Goal: Information Seeking & Learning: Learn about a topic

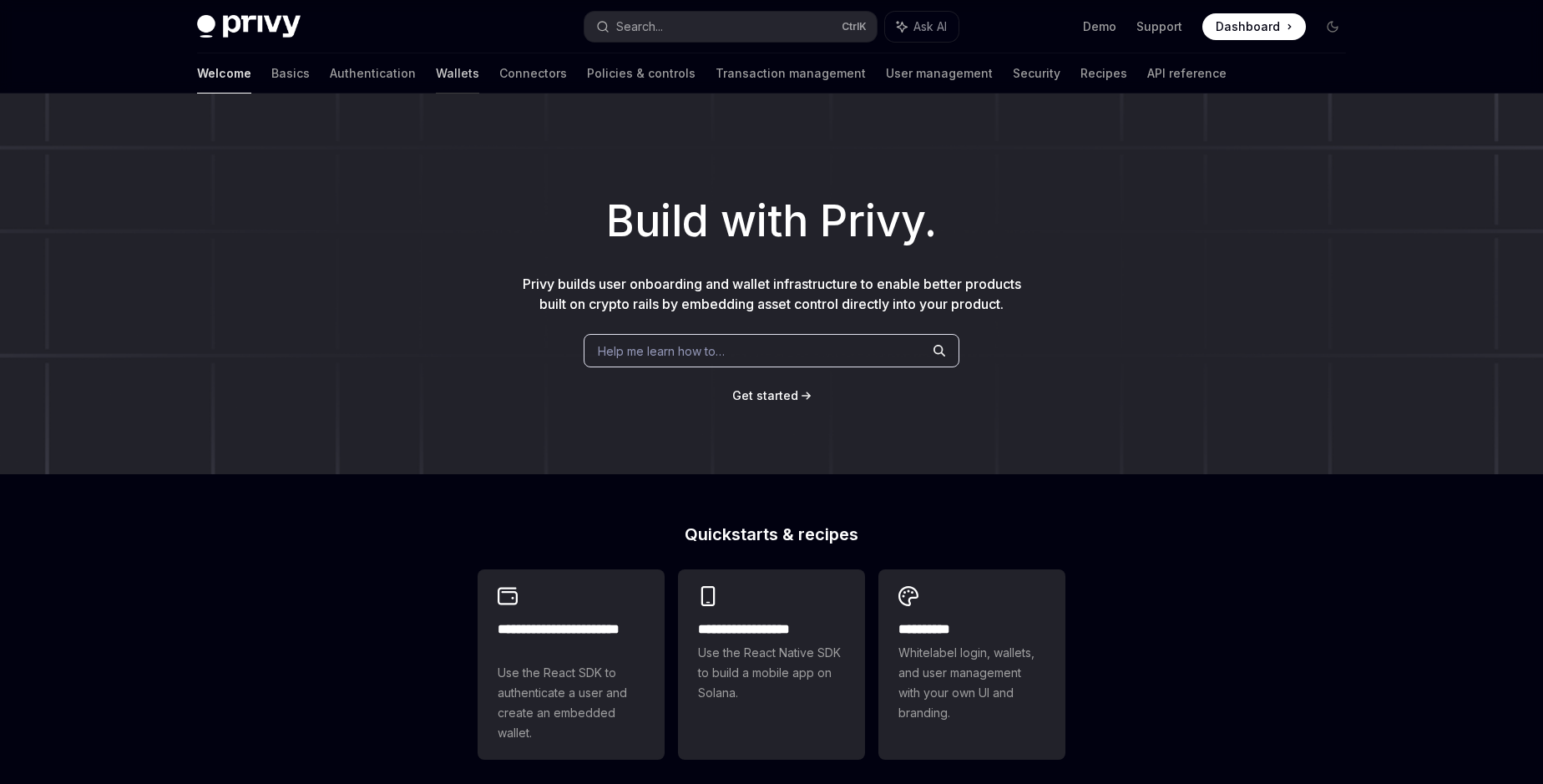
click at [436, 74] on link "Wallets" at bounding box center [458, 74] width 44 height 40
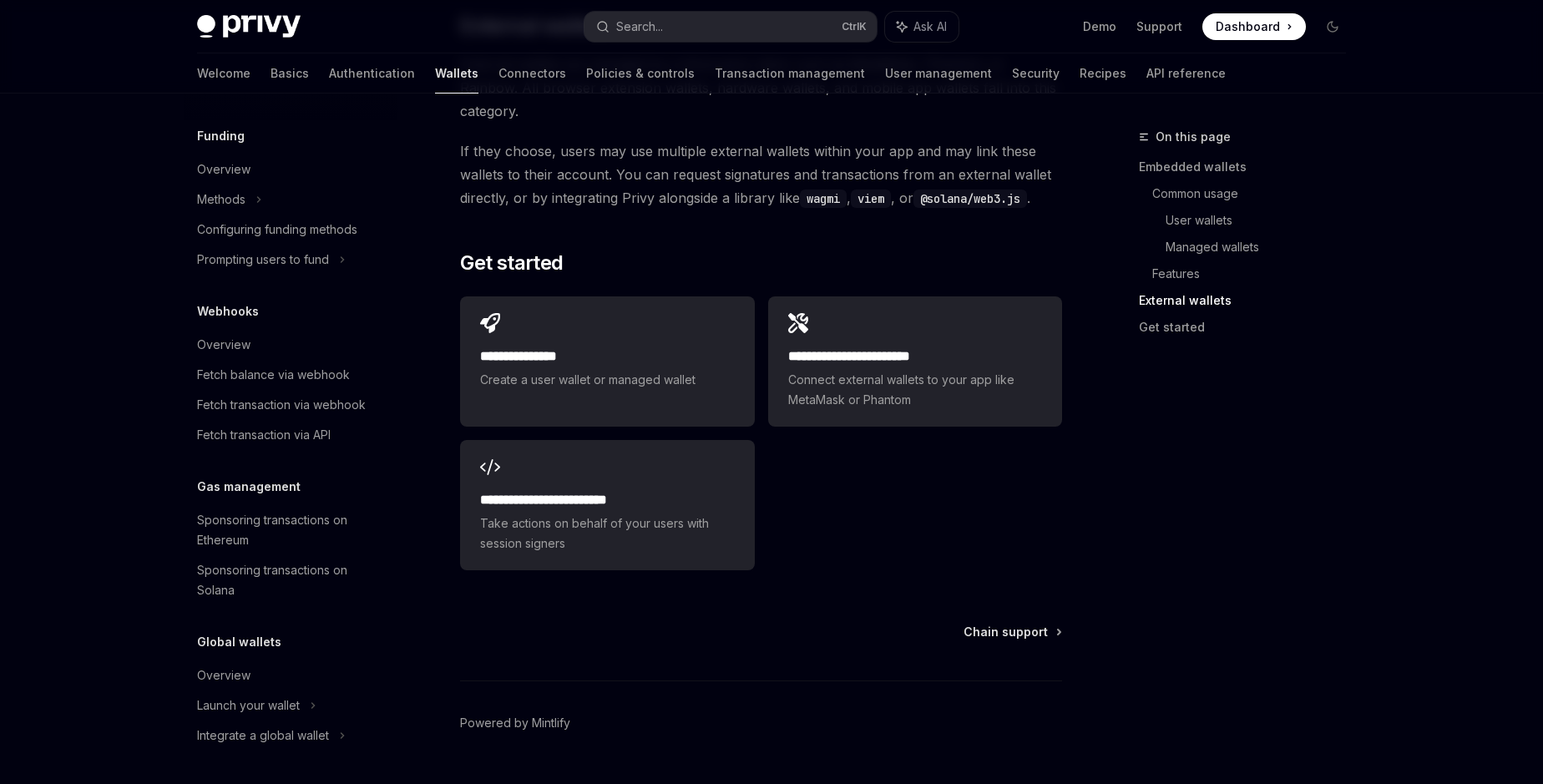
scroll to position [2610, 0]
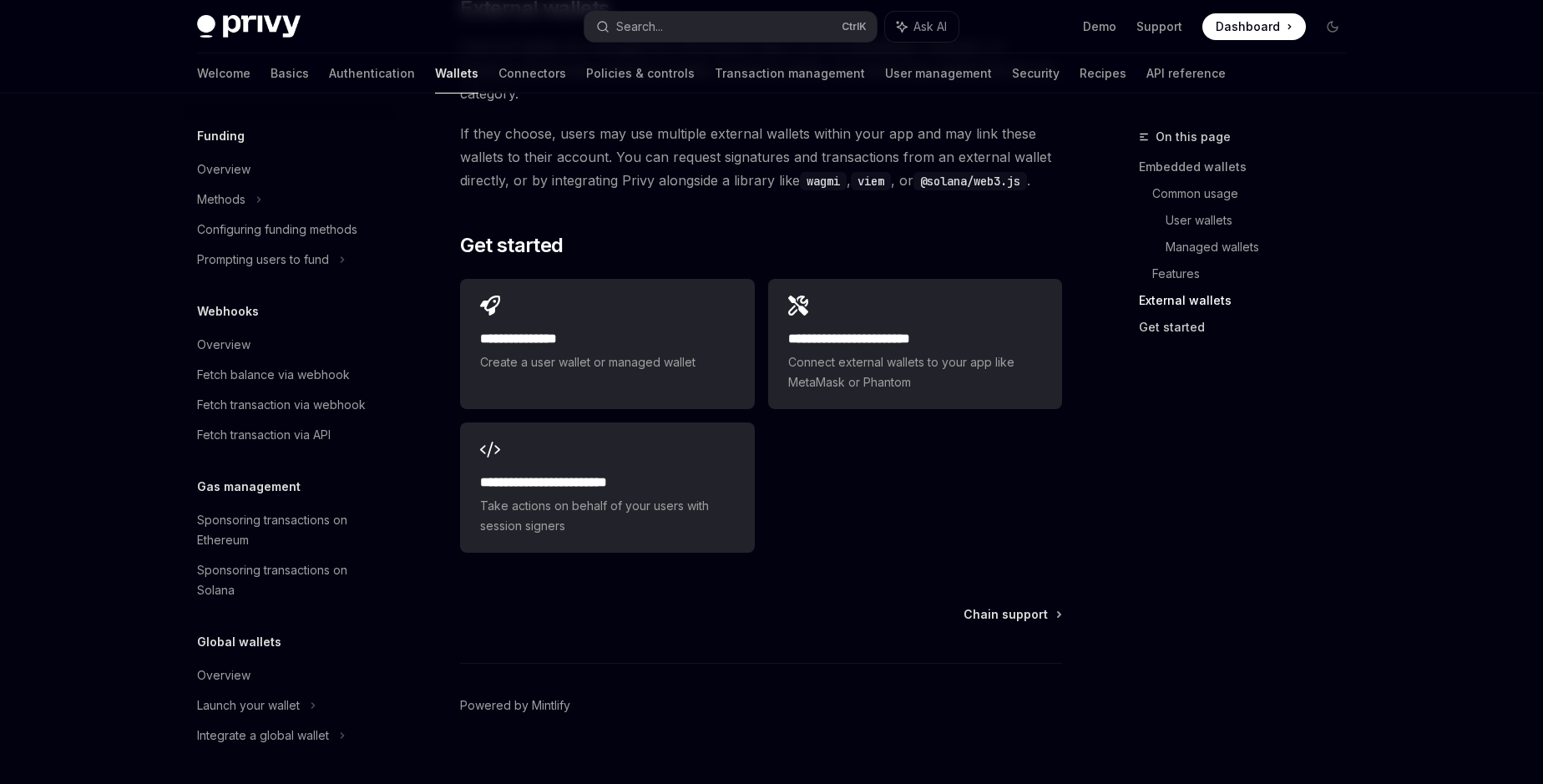
click at [1167, 325] on link "Get started" at bounding box center [1250, 327] width 221 height 27
click at [1144, 334] on link "Get started" at bounding box center [1250, 327] width 221 height 27
click at [270, 71] on link "Basics" at bounding box center [290, 74] width 39 height 40
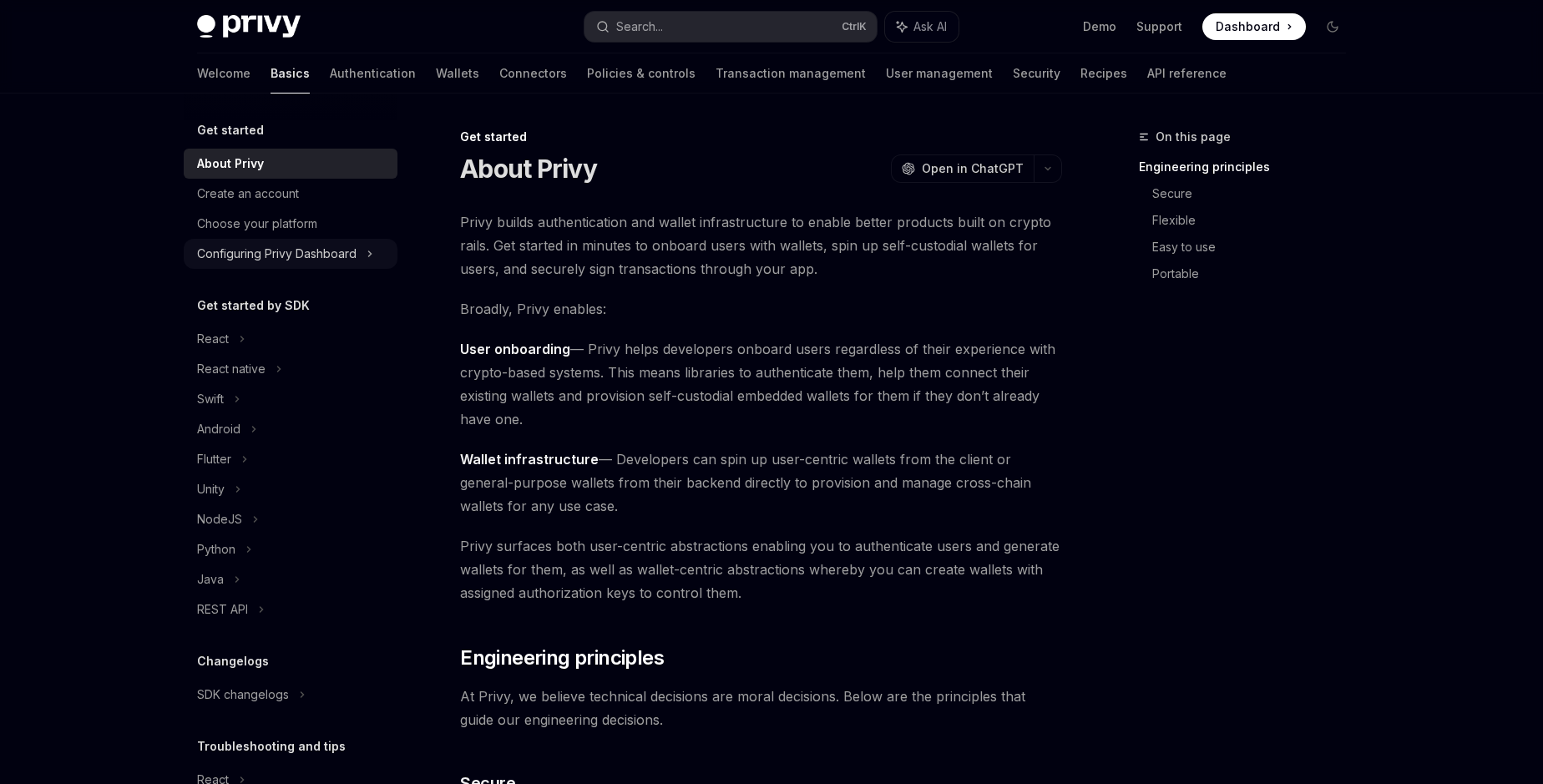
click at [270, 254] on div "Configuring Privy Dashboard" at bounding box center [277, 254] width 159 height 20
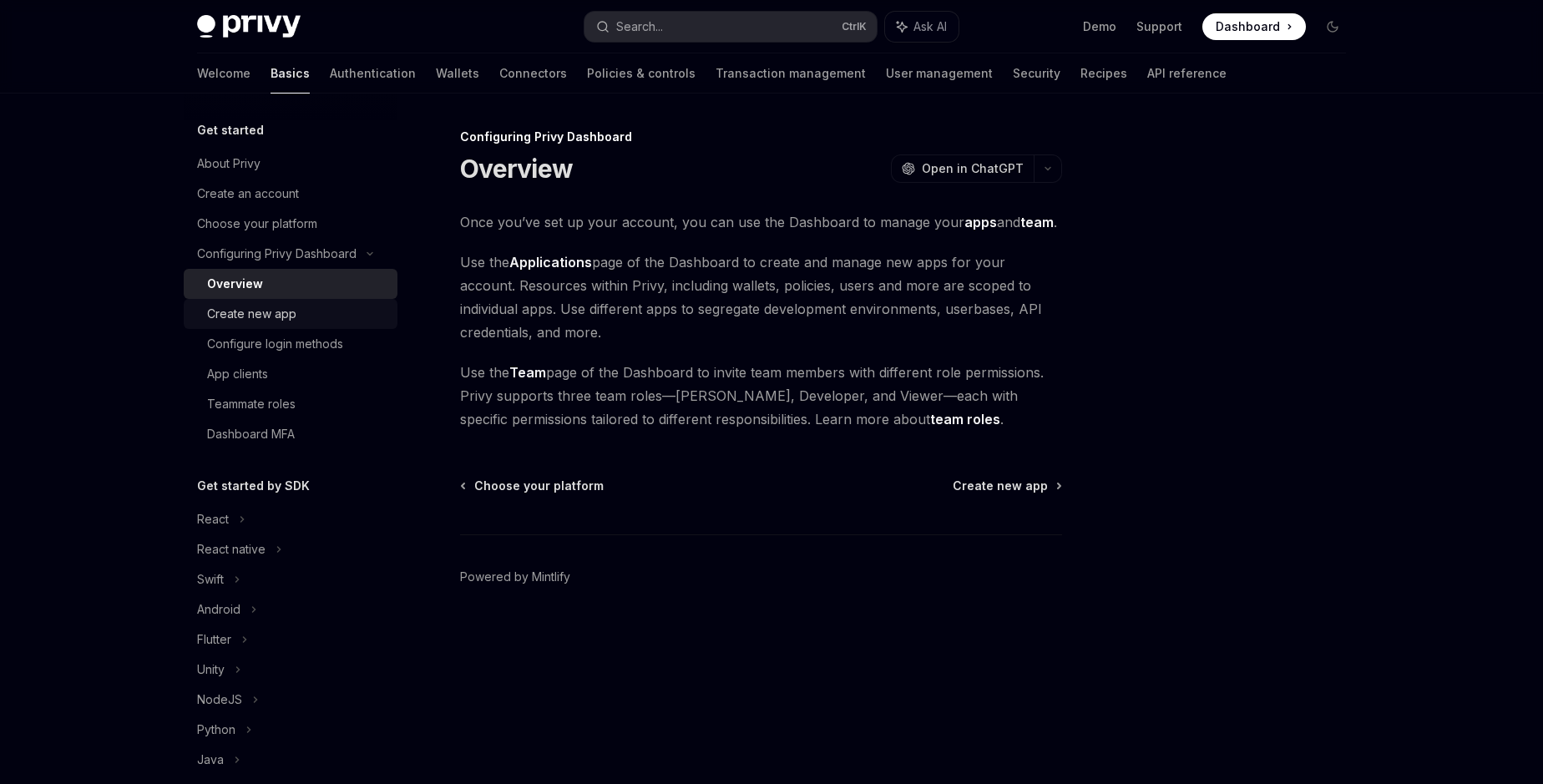
click at [258, 318] on div "Create new app" at bounding box center [252, 313] width 89 height 20
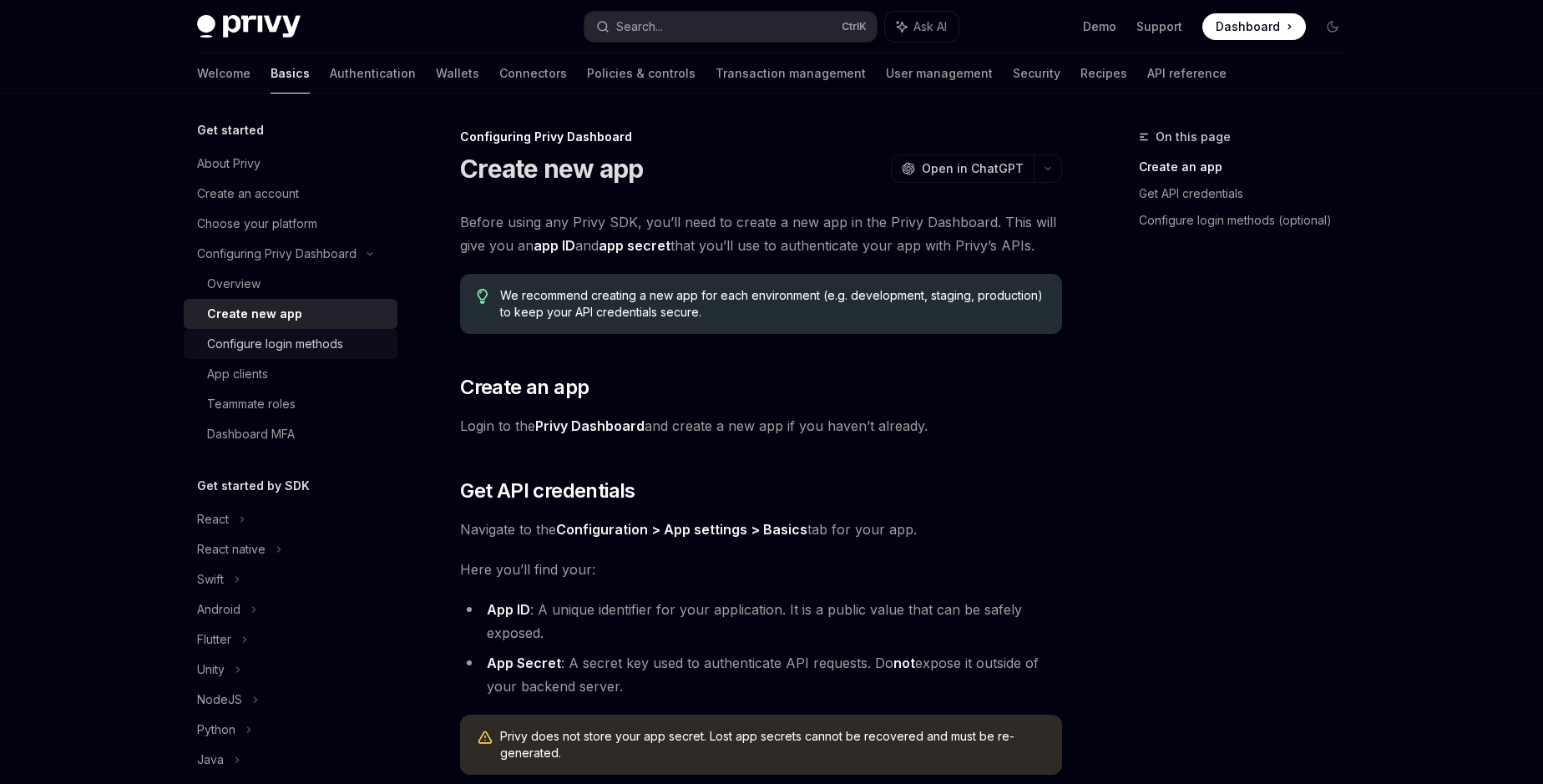
click at [264, 341] on div "Configure login methods" at bounding box center [276, 344] width 137 height 20
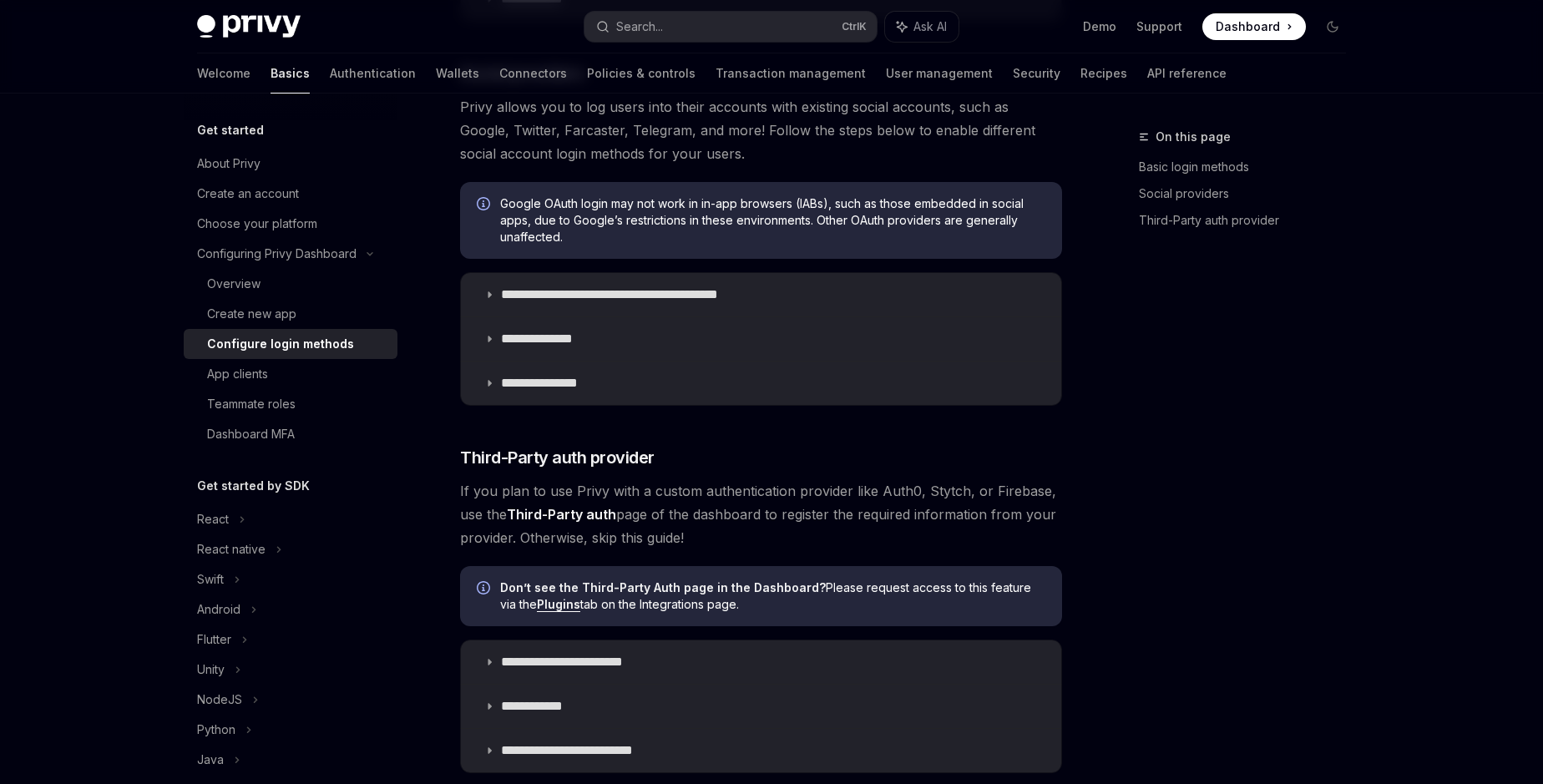
scroll to position [432, 0]
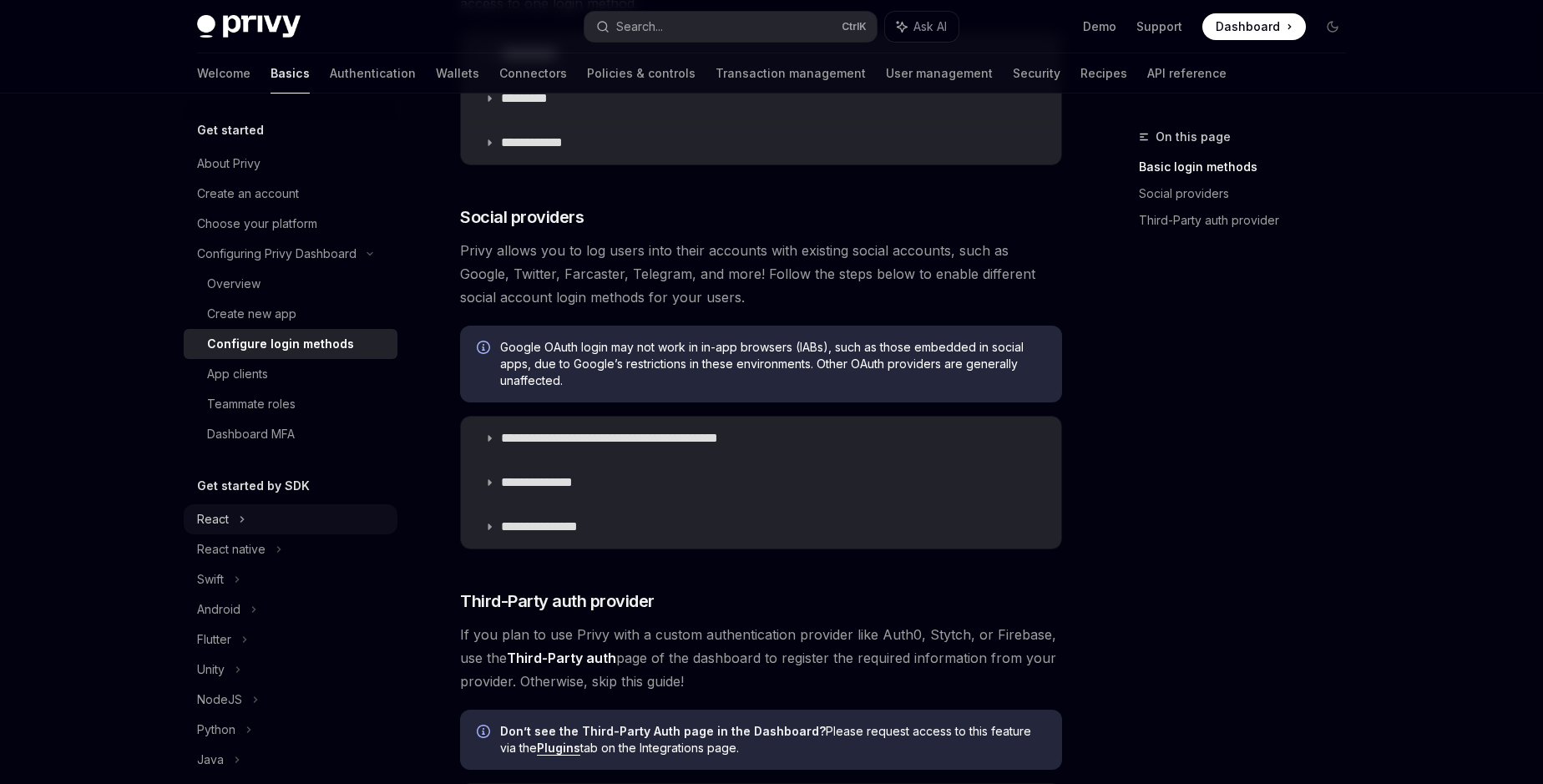
click at [217, 522] on div "React" at bounding box center [213, 519] width 32 height 20
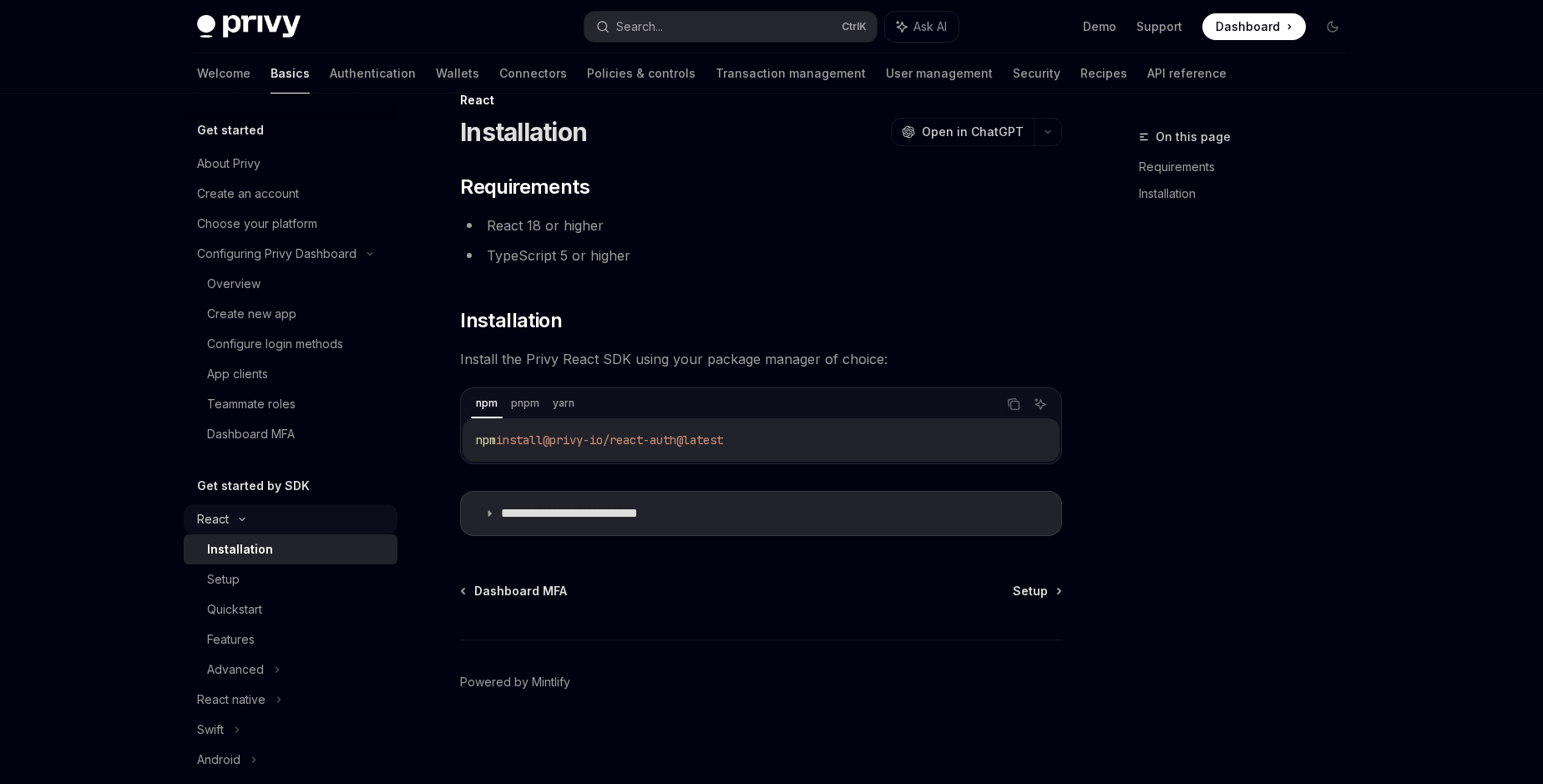
scroll to position [37, 0]
click at [227, 574] on div "Setup" at bounding box center [223, 579] width 32 height 20
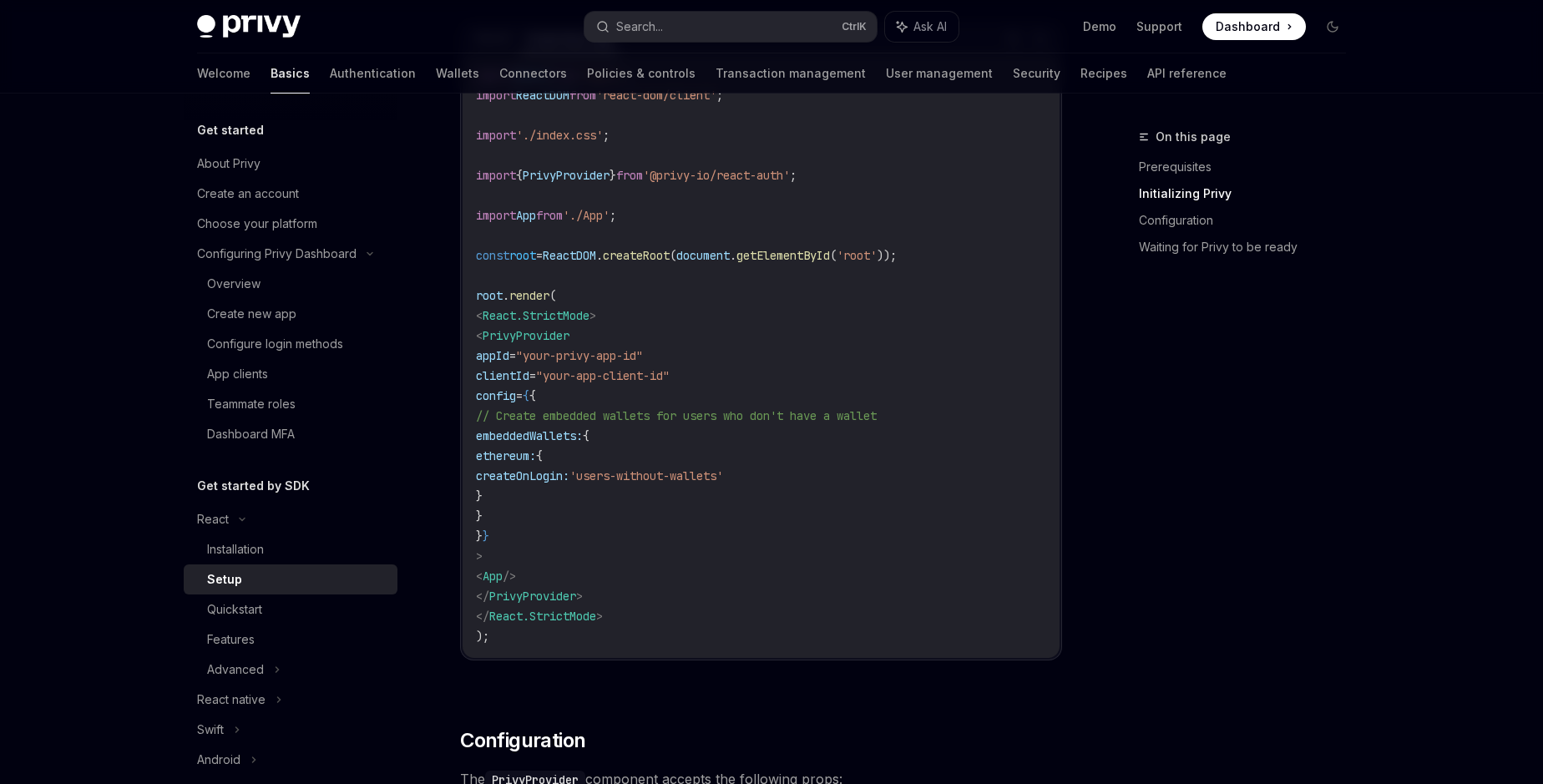
scroll to position [703, 0]
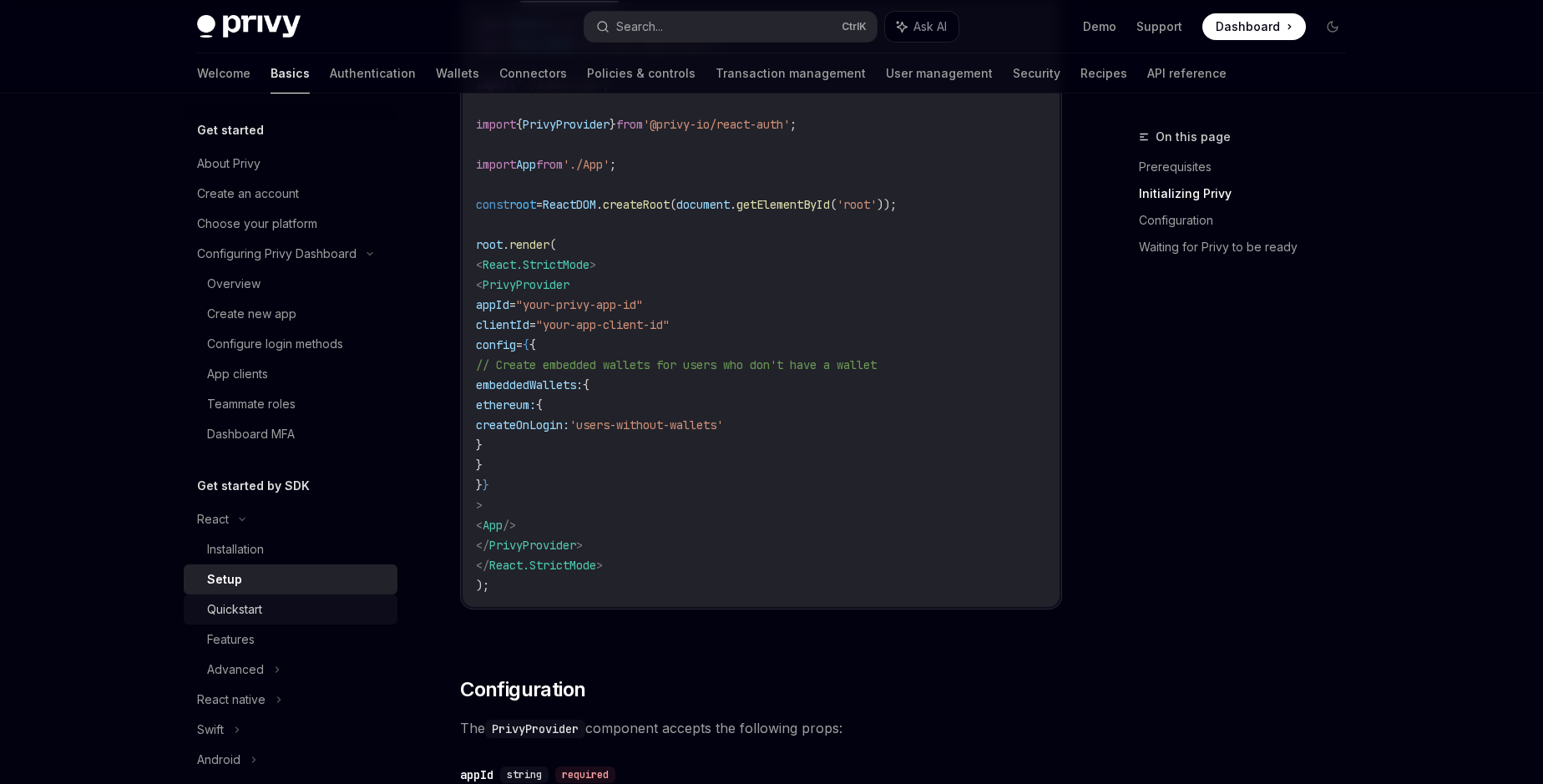
click at [226, 611] on div "Quickstart" at bounding box center [235, 609] width 55 height 20
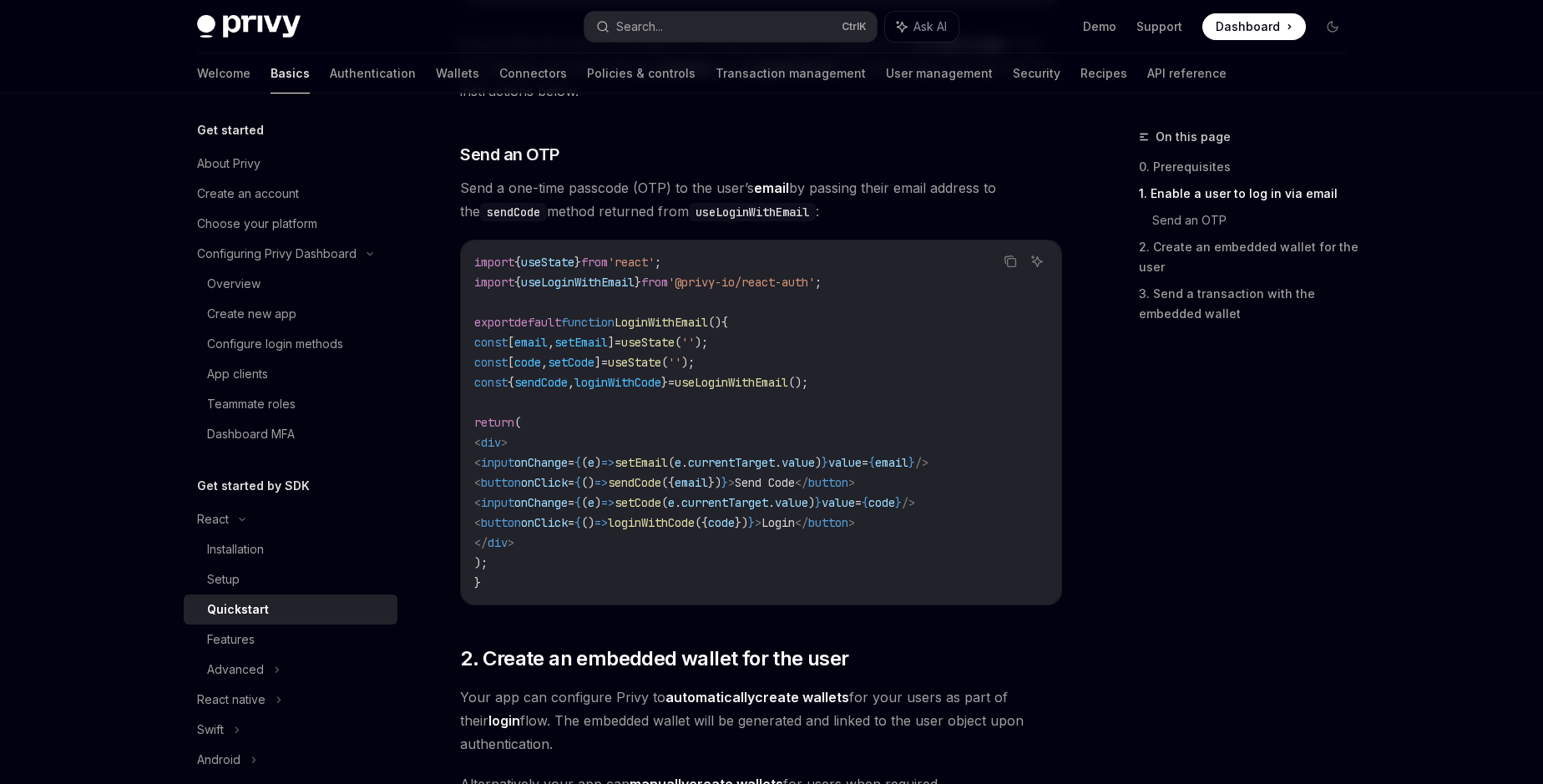
scroll to position [666, 0]
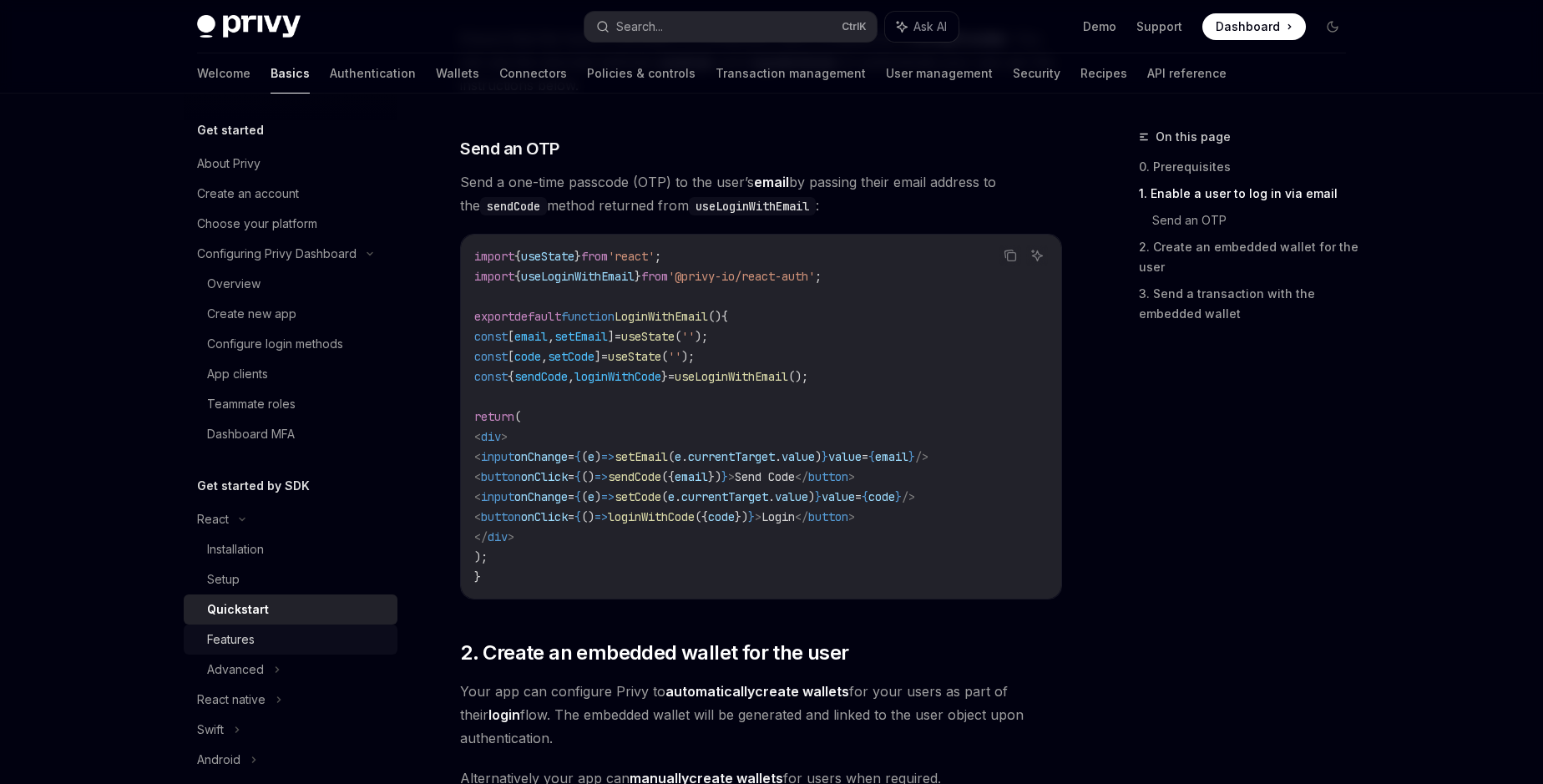
click at [245, 635] on div "Features" at bounding box center [231, 639] width 47 height 20
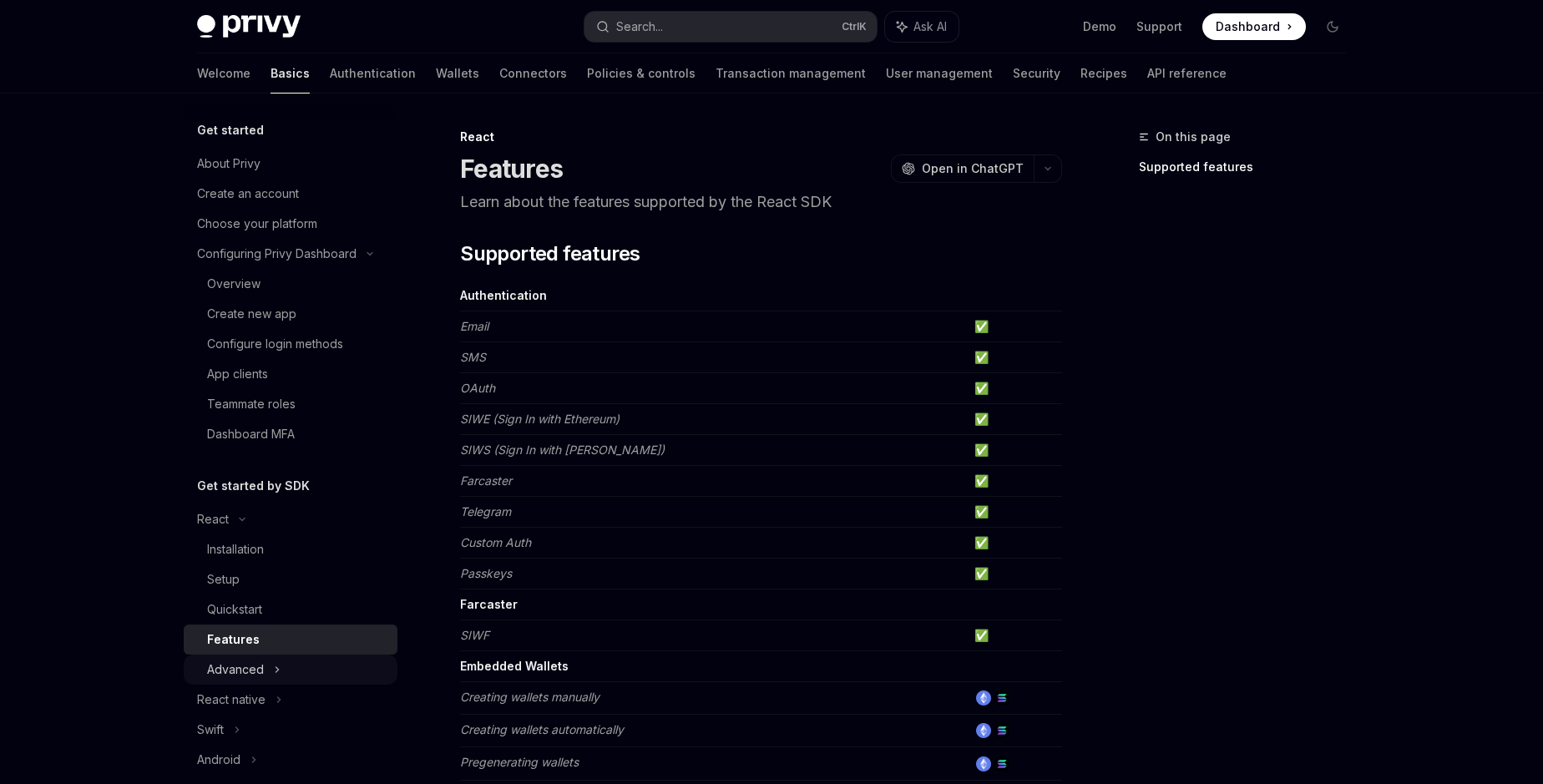
click at [239, 669] on div "Advanced" at bounding box center [235, 669] width 57 height 20
type textarea "*"
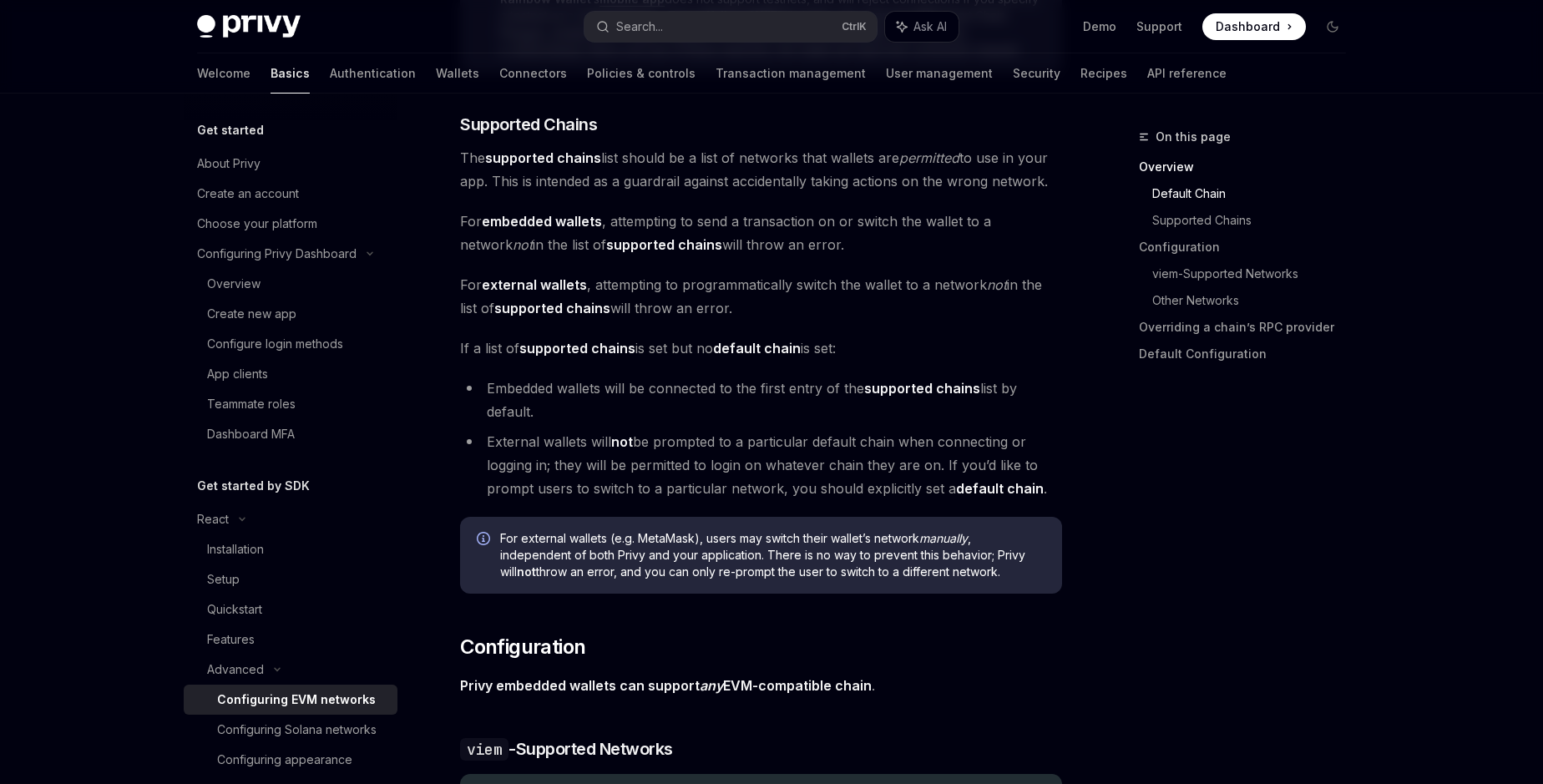
scroll to position [1047, 0]
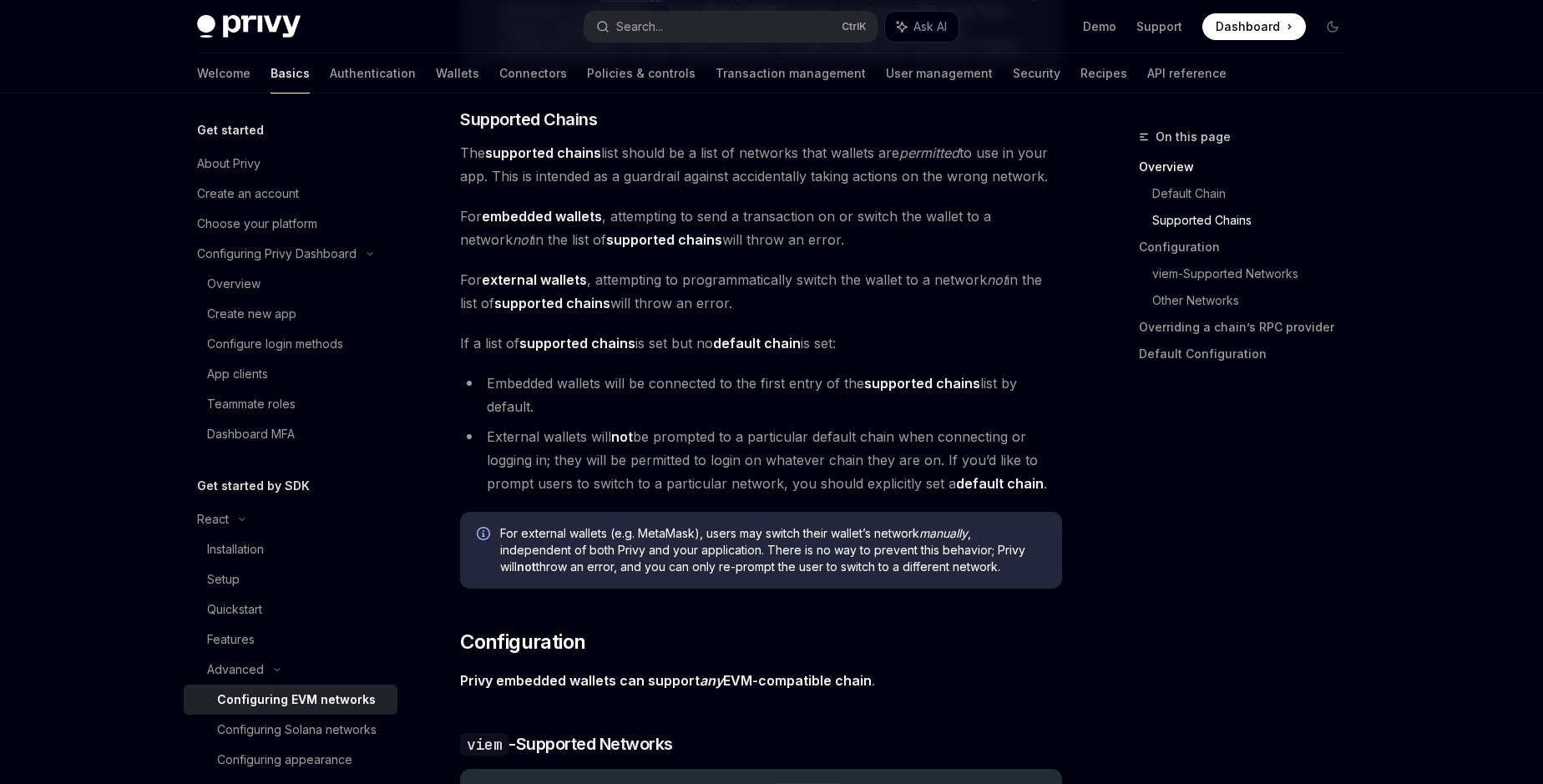
click at [627, 245] on strong "supported chains" at bounding box center [664, 239] width 116 height 17
click at [766, 221] on span "For embedded wallets , attempting to send a transaction on or switch the wallet…" at bounding box center [761, 228] width 602 height 46
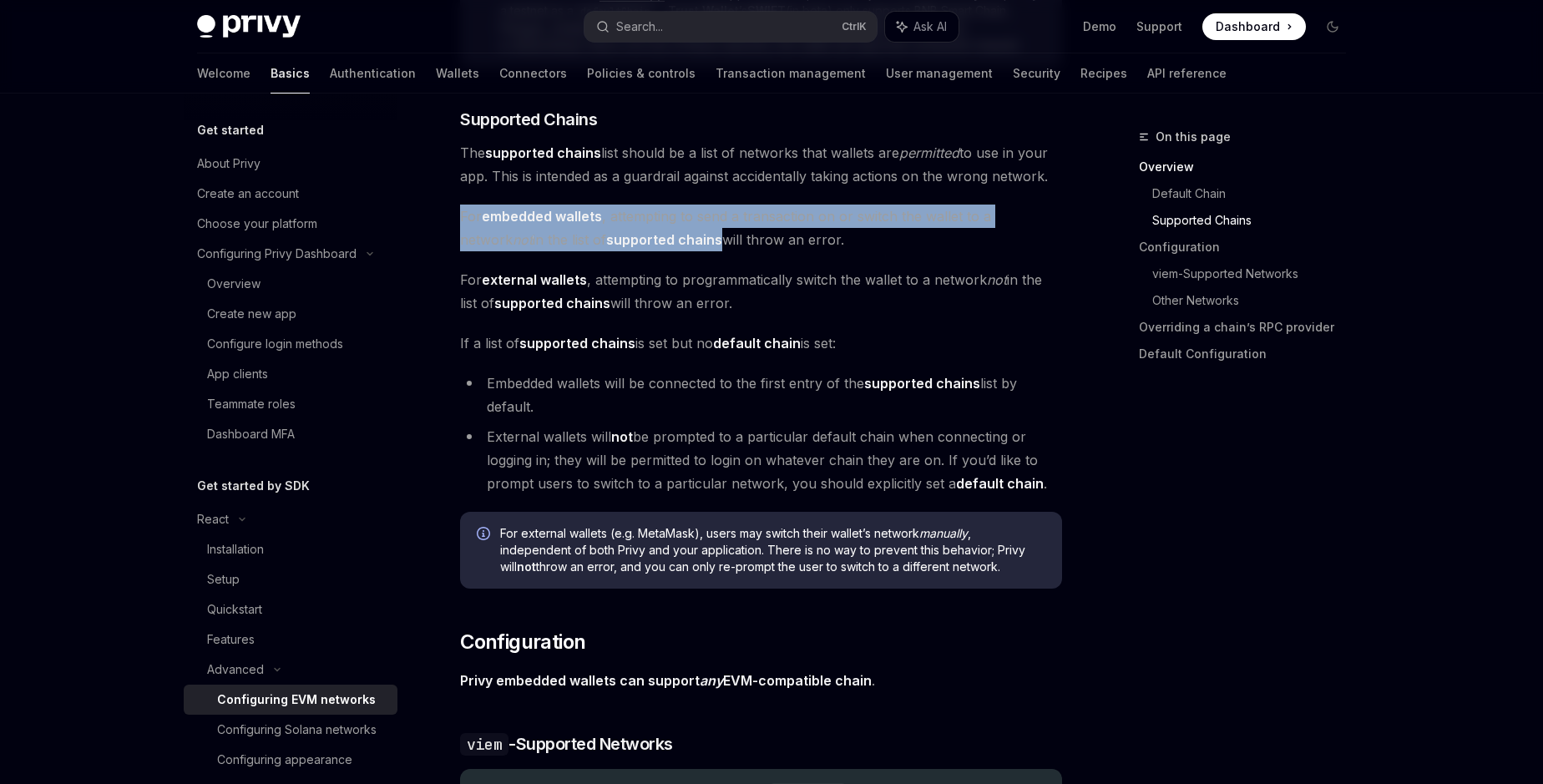
click at [766, 221] on span "For embedded wallets , attempting to send a transaction on or switch the wallet…" at bounding box center [761, 228] width 602 height 46
click at [607, 247] on strong "supported chains" at bounding box center [664, 239] width 116 height 17
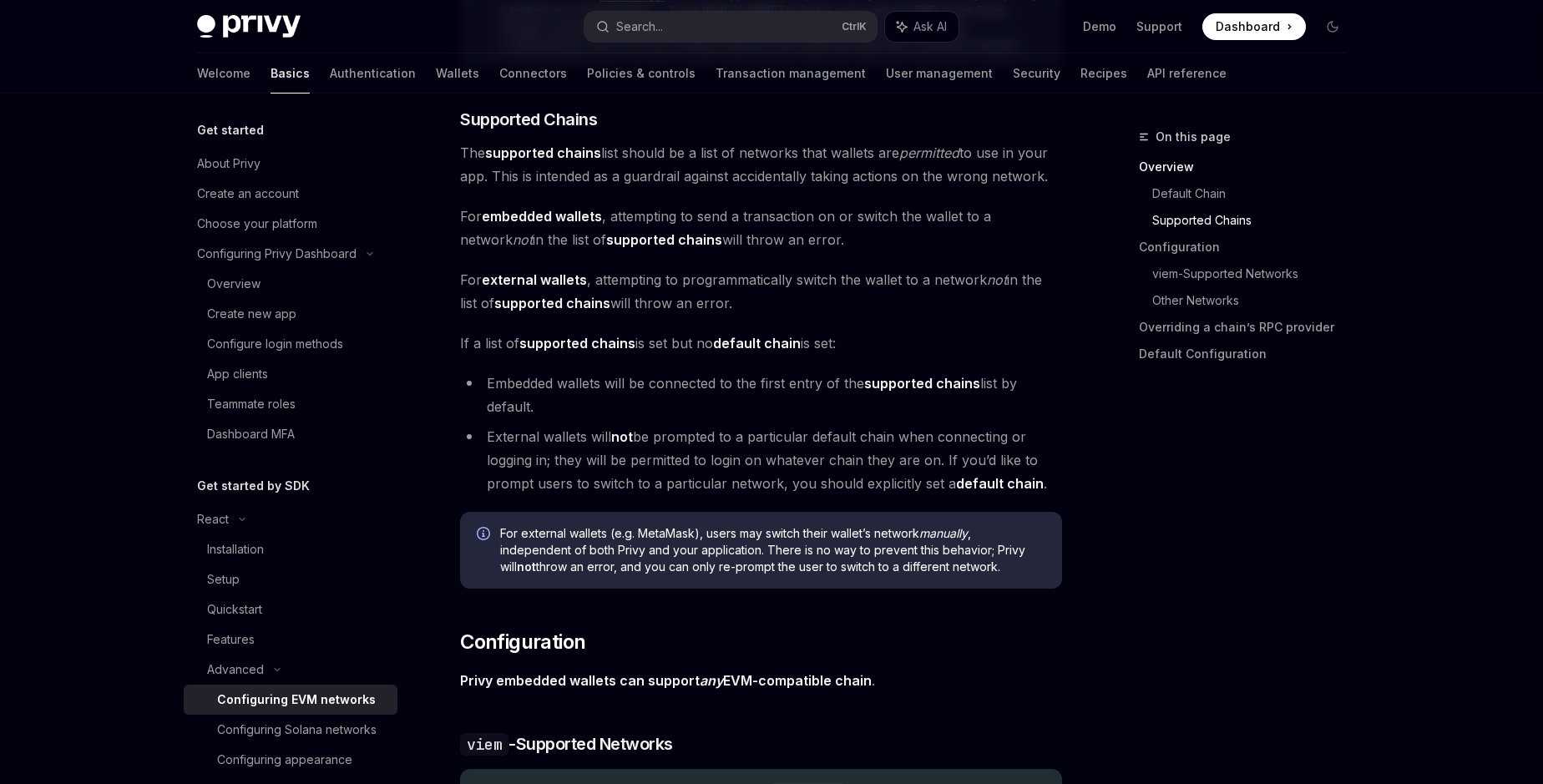
click at [721, 215] on span "For embedded wallets , attempting to send a transaction on or switch the wallet…" at bounding box center [761, 228] width 602 height 46
click at [632, 155] on span "The supported chains list should be a list of networks that wallets are permitt…" at bounding box center [761, 164] width 602 height 46
click at [830, 158] on span "The supported chains list should be a list of networks that wallets are permitt…" at bounding box center [761, 164] width 602 height 46
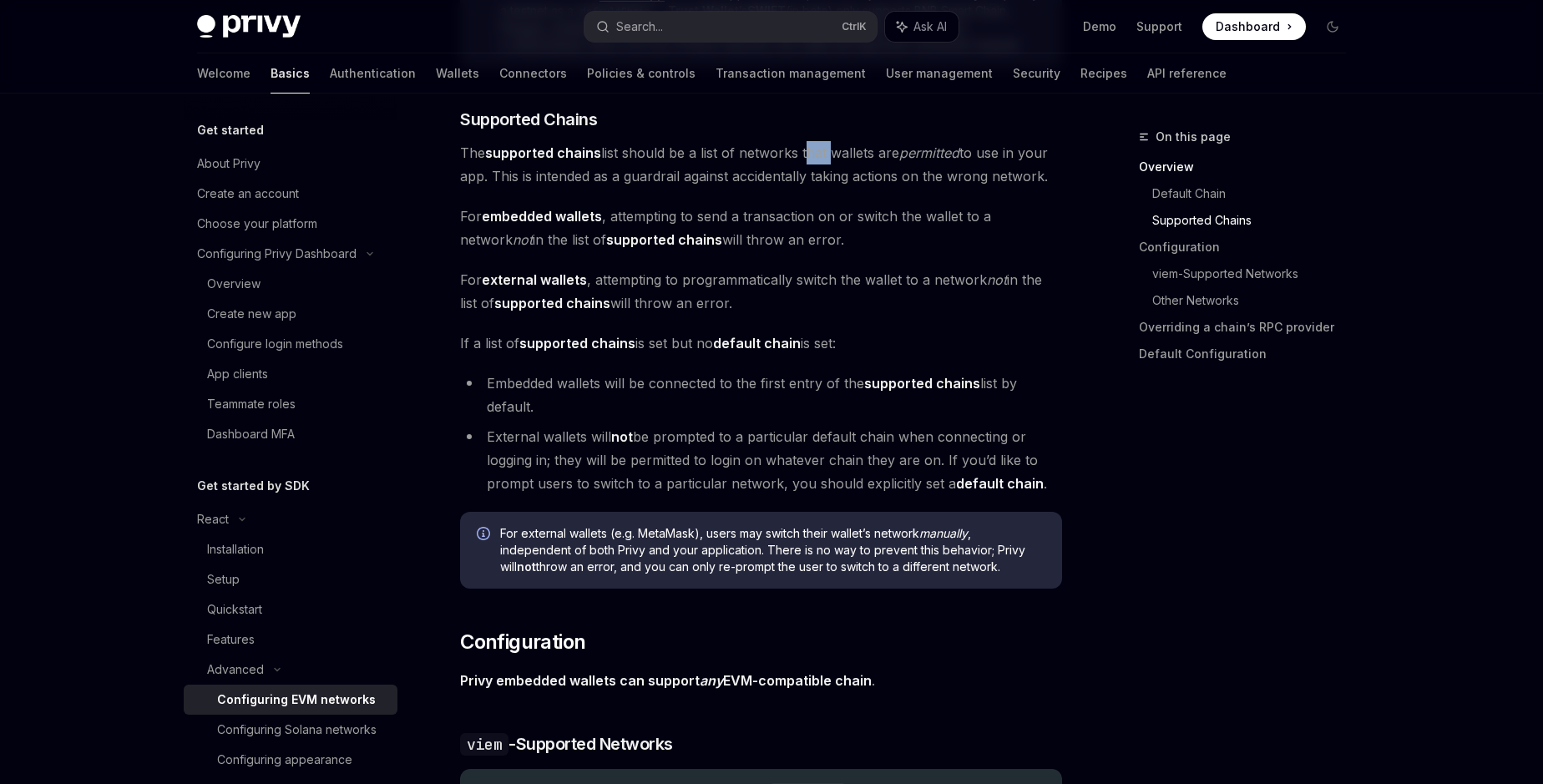
click at [830, 158] on span "The supported chains list should be a list of networks that wallets are permitt…" at bounding box center [761, 164] width 602 height 46
click at [591, 181] on span "The supported chains list should be a list of networks that wallets are permitt…" at bounding box center [761, 164] width 602 height 46
click at [555, 284] on strong "external wallets" at bounding box center [535, 279] width 105 height 17
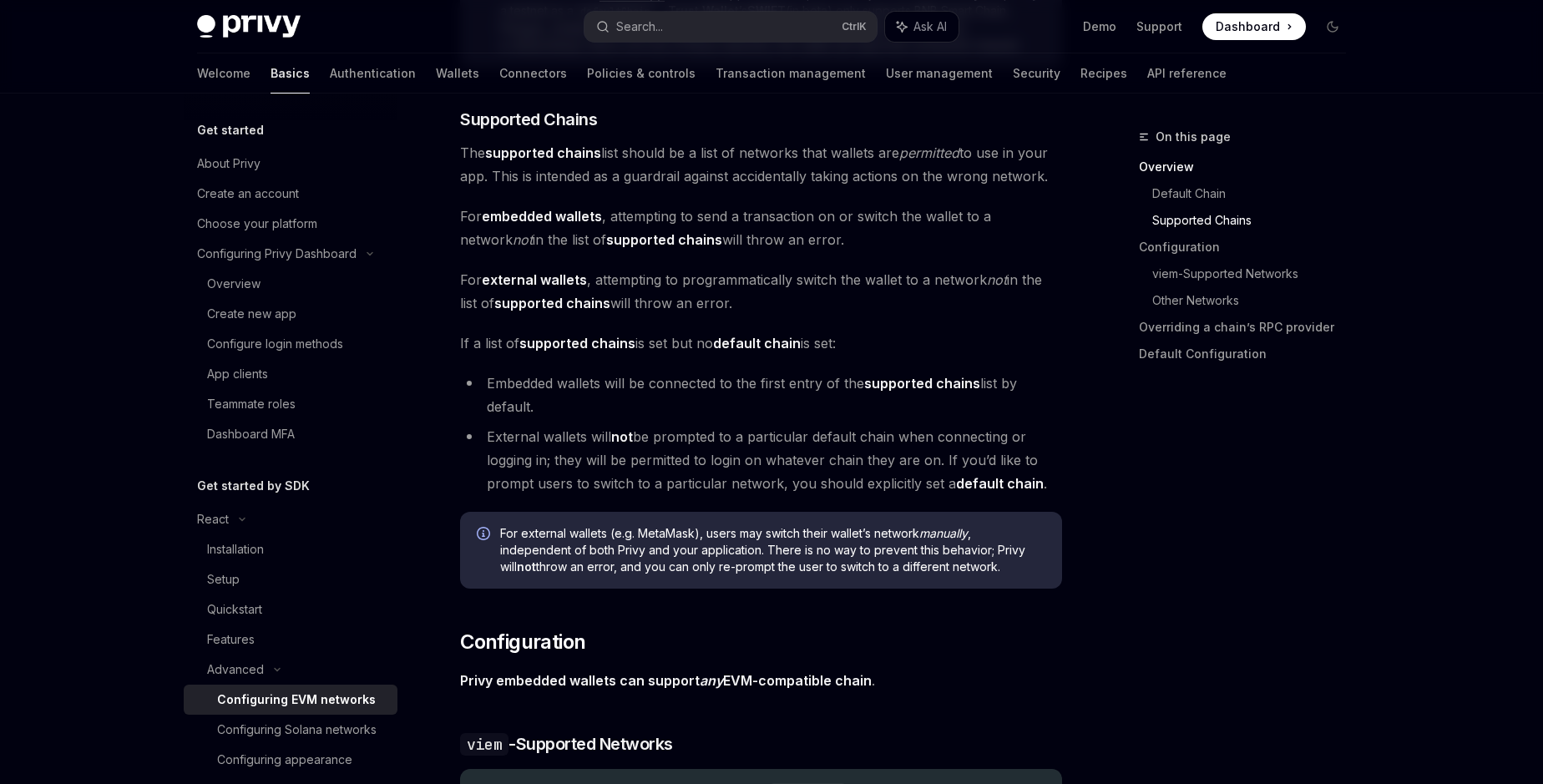
click at [637, 279] on span "For external wallets , attempting to programmatically switch the wallet to a ne…" at bounding box center [761, 290] width 602 height 46
click at [672, 312] on span "For external wallets , attempting to programmatically switch the wallet to a ne…" at bounding box center [761, 290] width 602 height 46
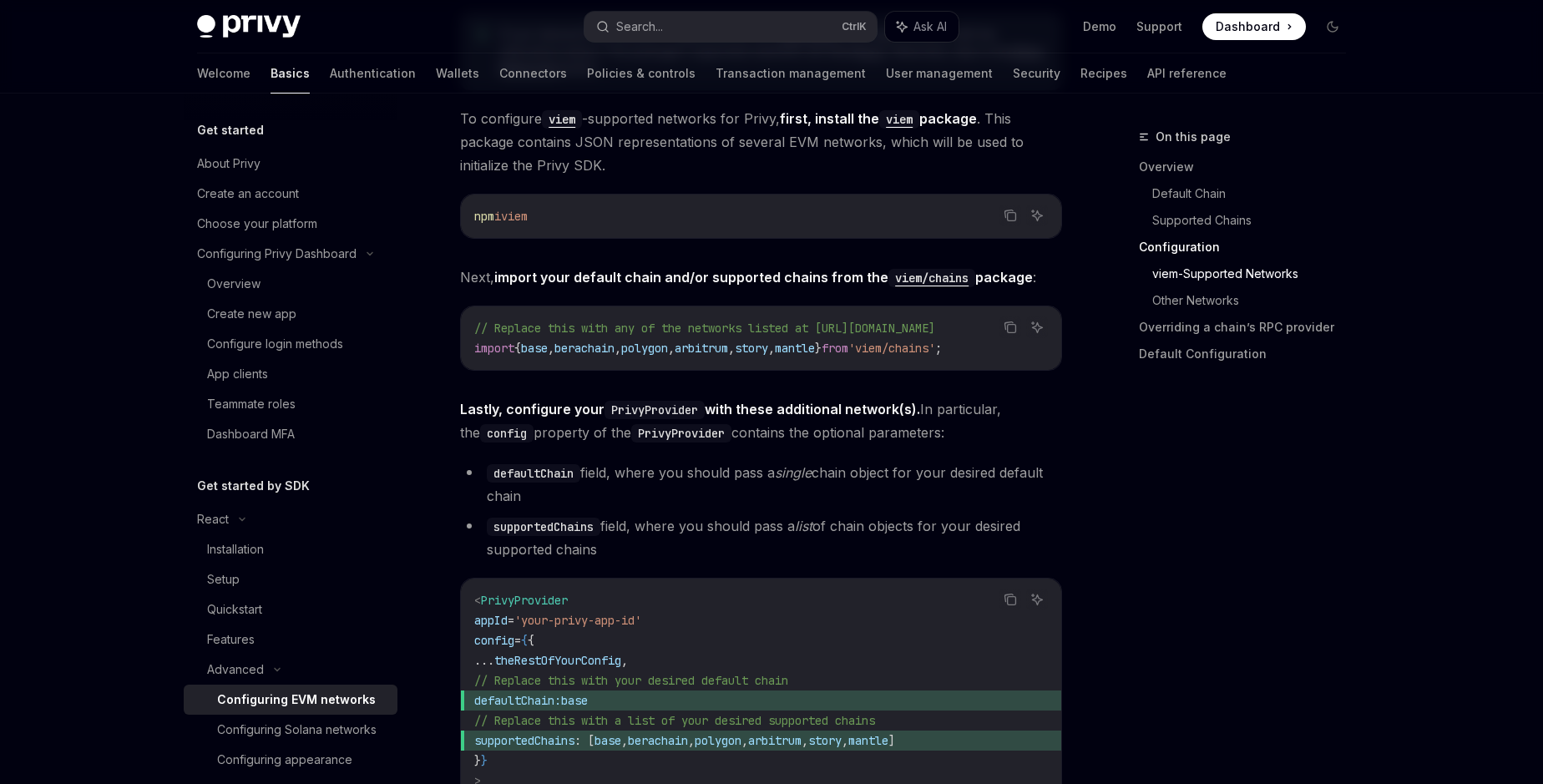
scroll to position [1713, 0]
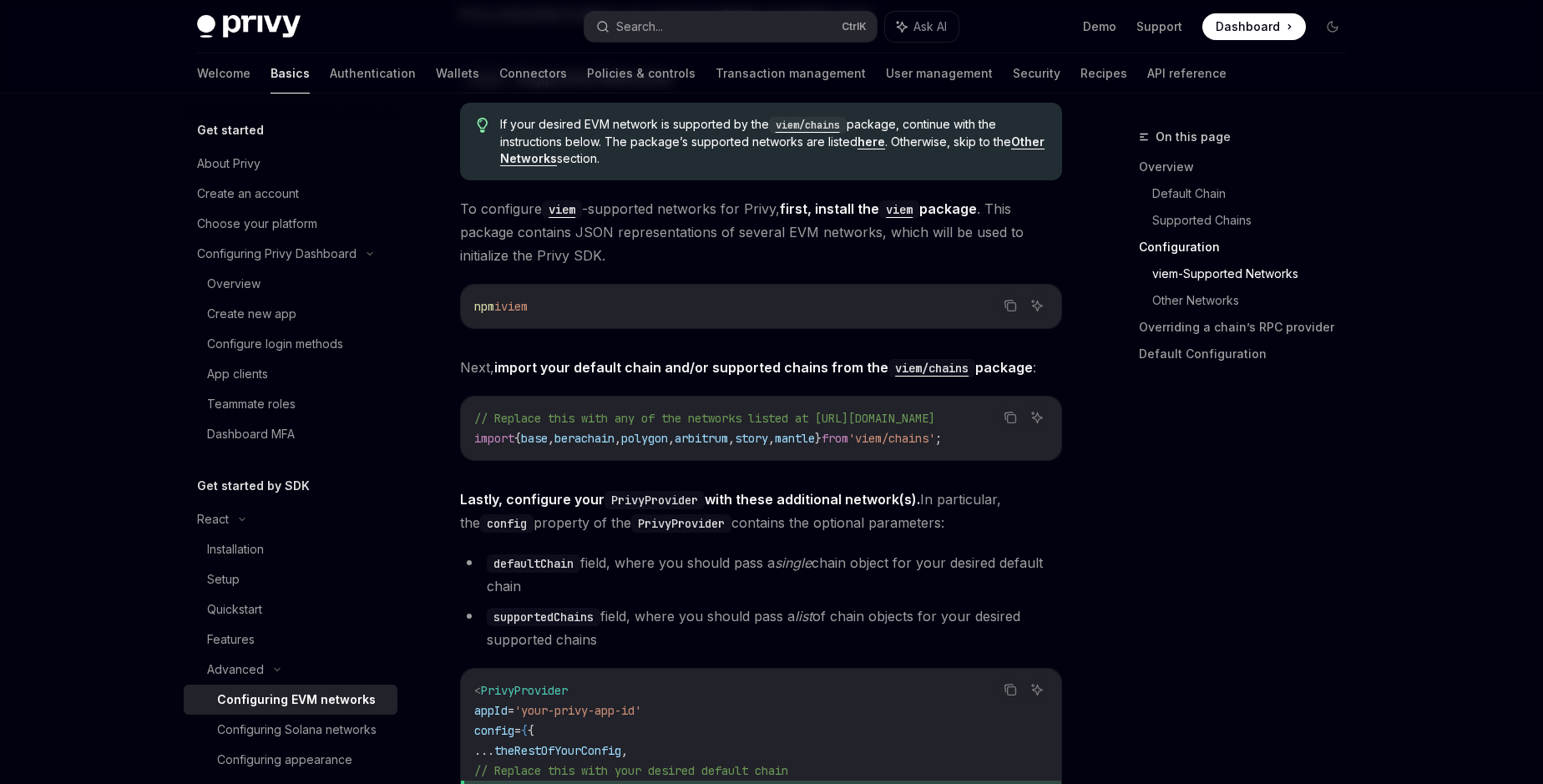
click at [1257, 455] on div "On this page Overview Default Chain Supported Chains Configuration viem-Support…" at bounding box center [1232, 455] width 254 height 657
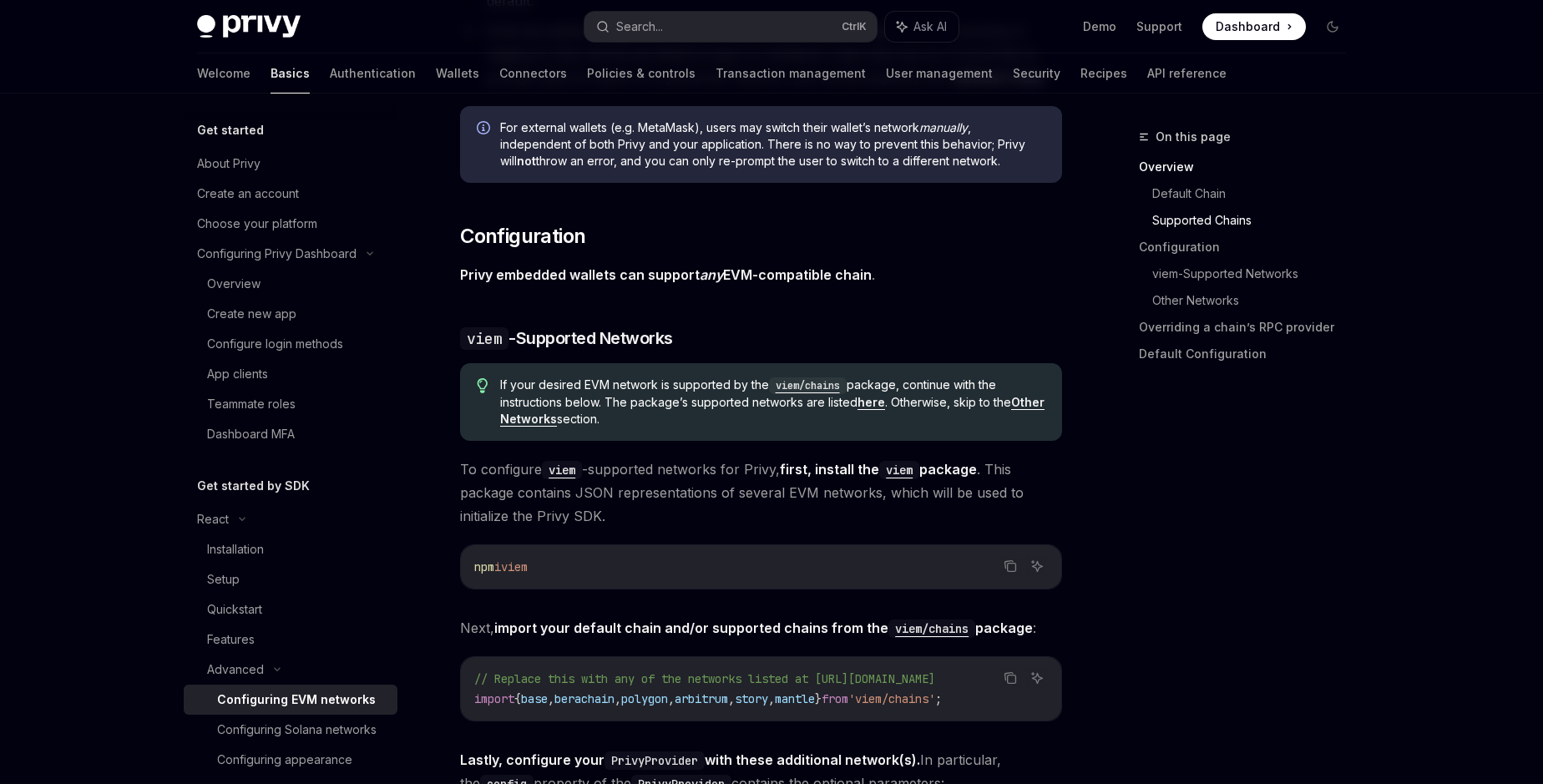
scroll to position [1428, 0]
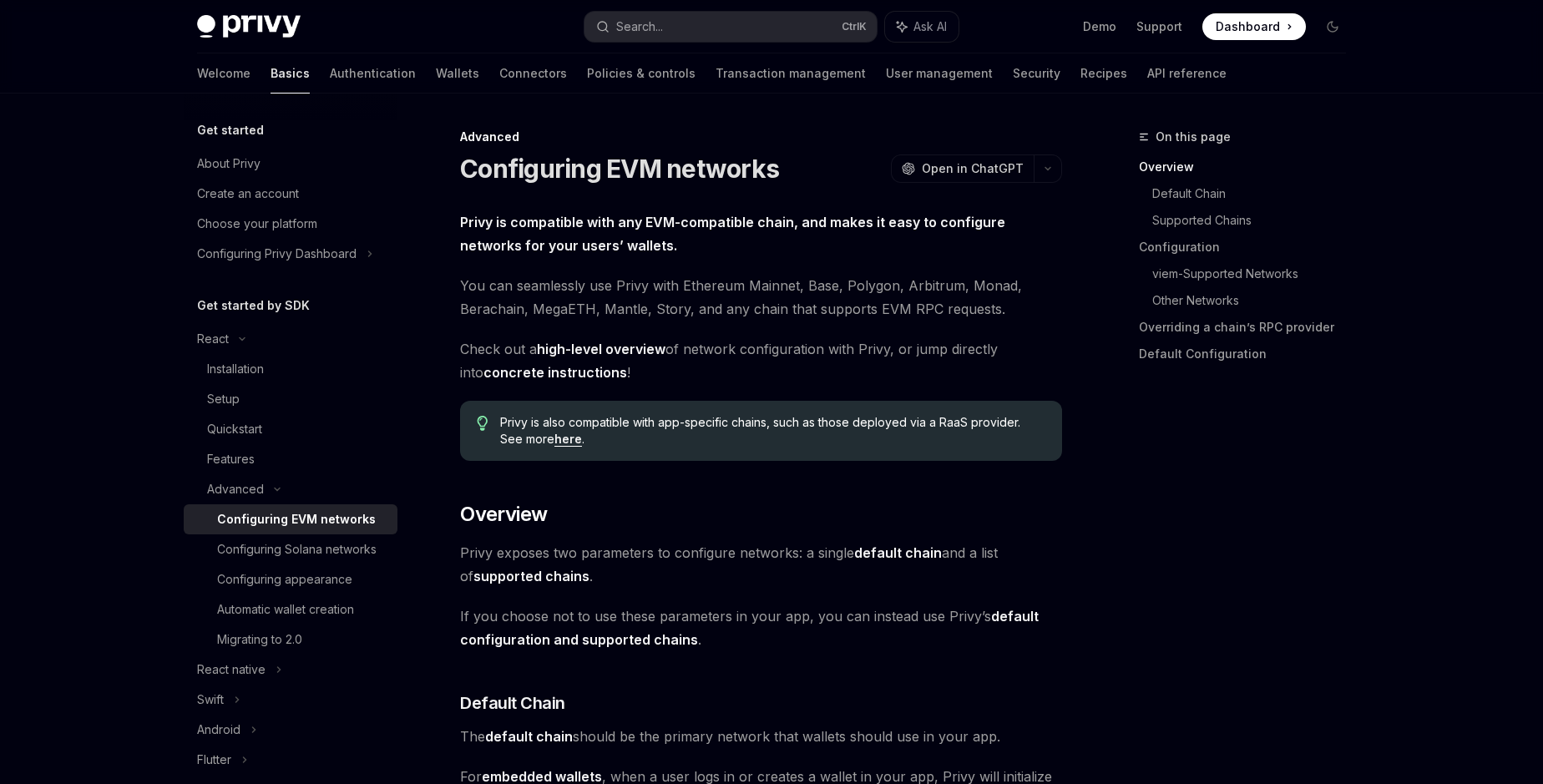
scroll to position [285, 0]
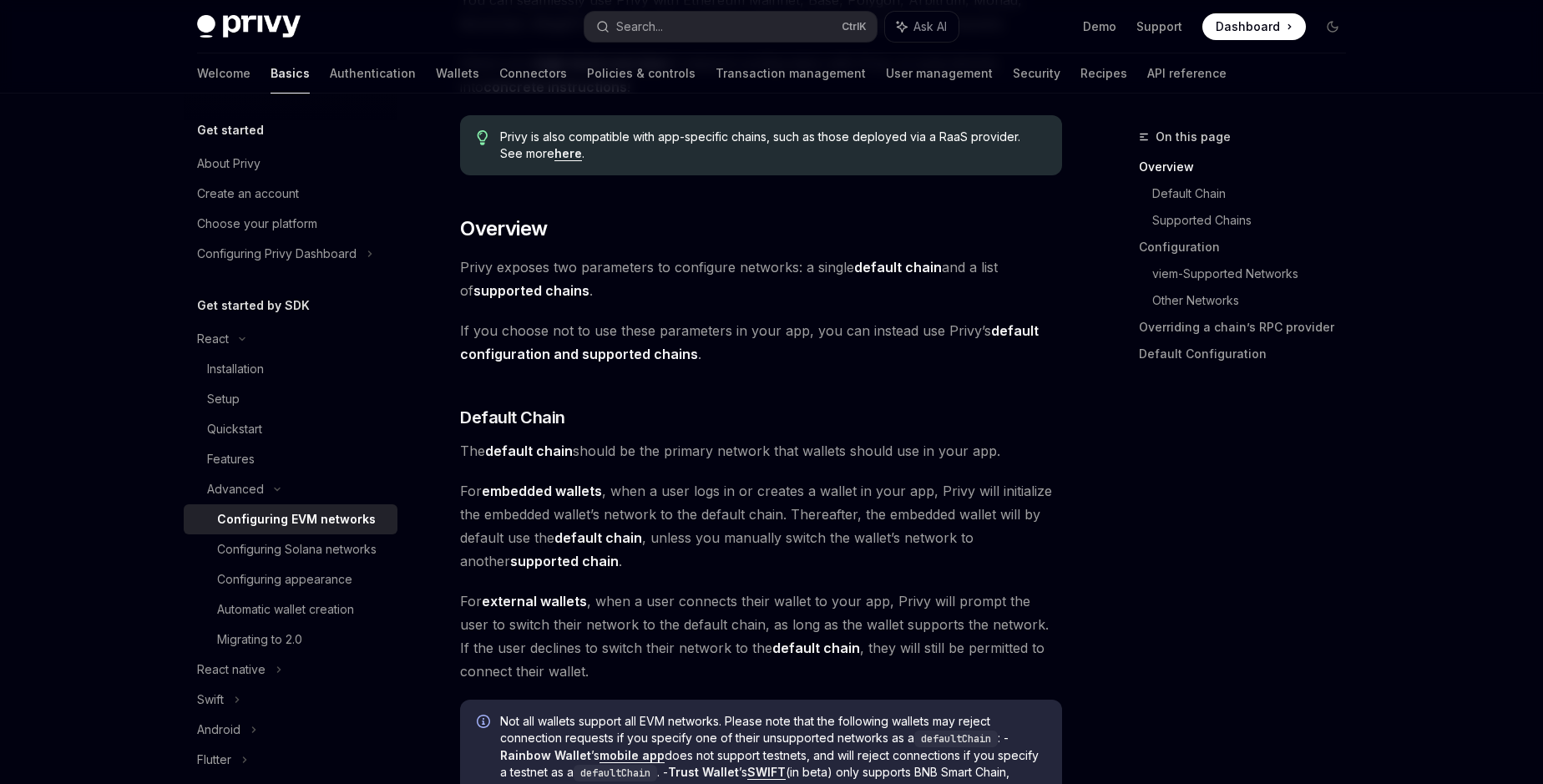
click at [906, 267] on strong "default chain" at bounding box center [898, 267] width 88 height 17
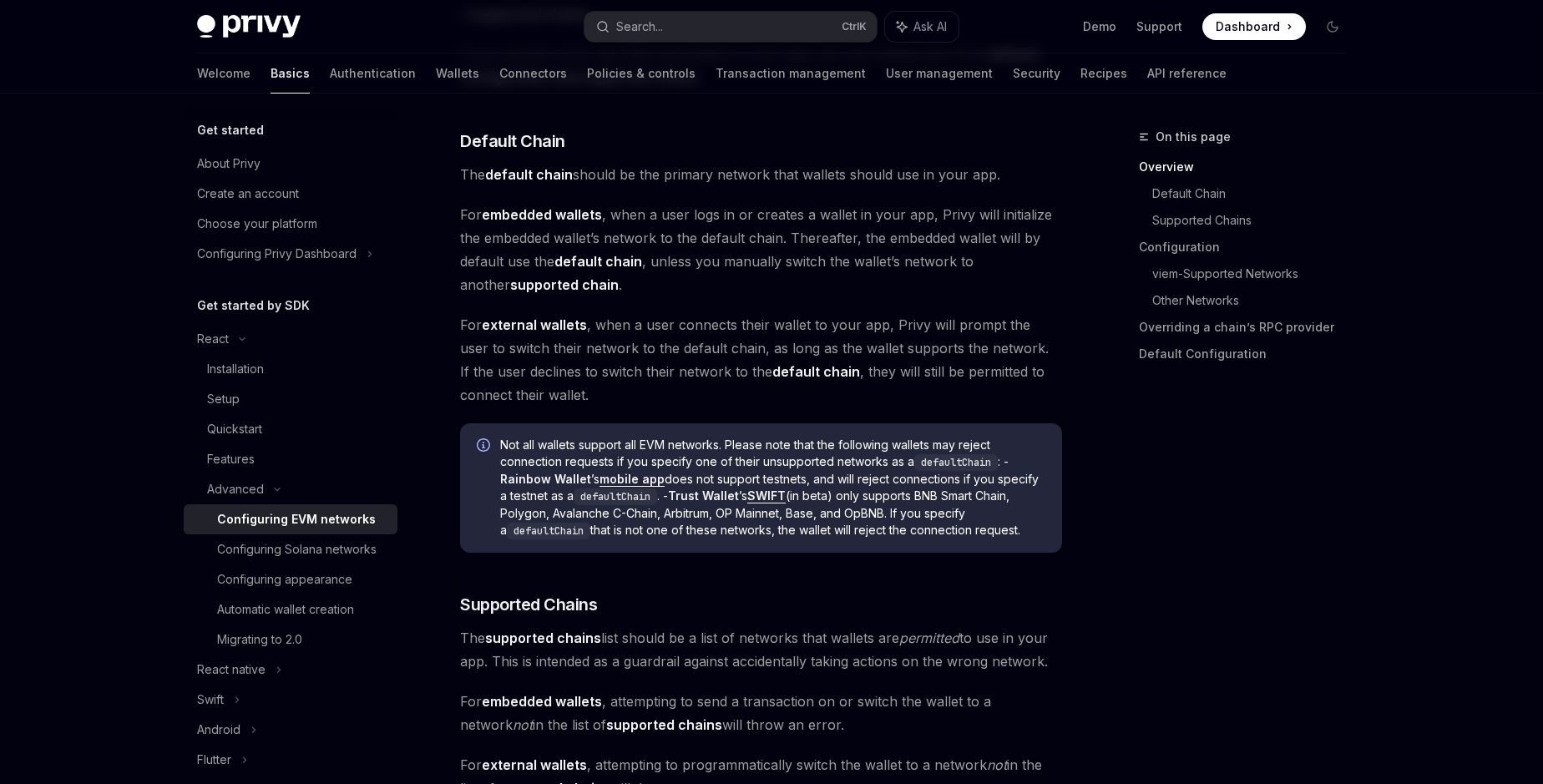
scroll to position [564, 0]
click at [537, 234] on span "For embedded wallets , when a user logs in or creates a wallet in your app, Pri…" at bounding box center [761, 247] width 602 height 94
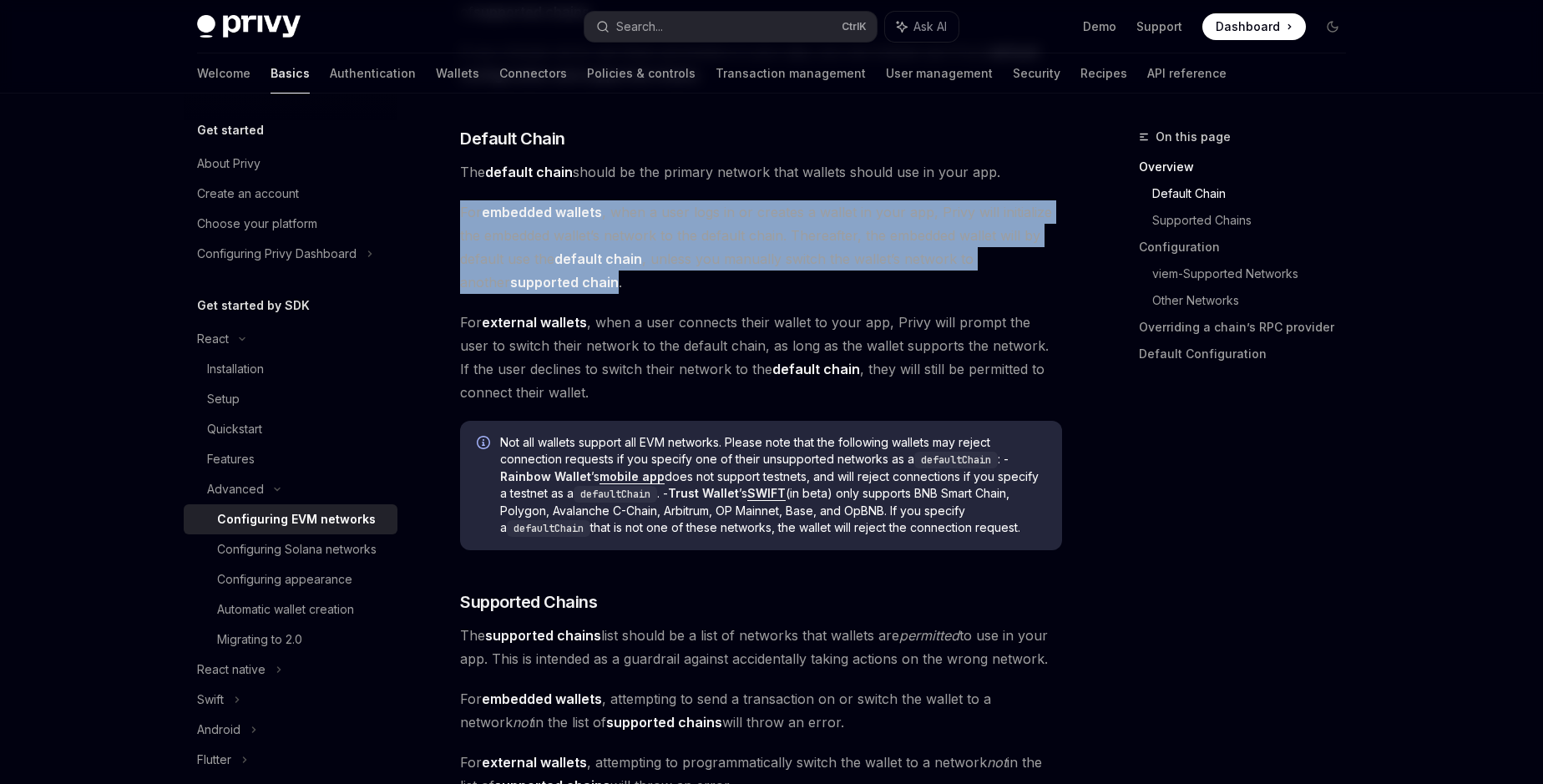
click at [537, 234] on span "For embedded wallets , when a user logs in or creates a wallet in your app, Pri…" at bounding box center [761, 247] width 602 height 94
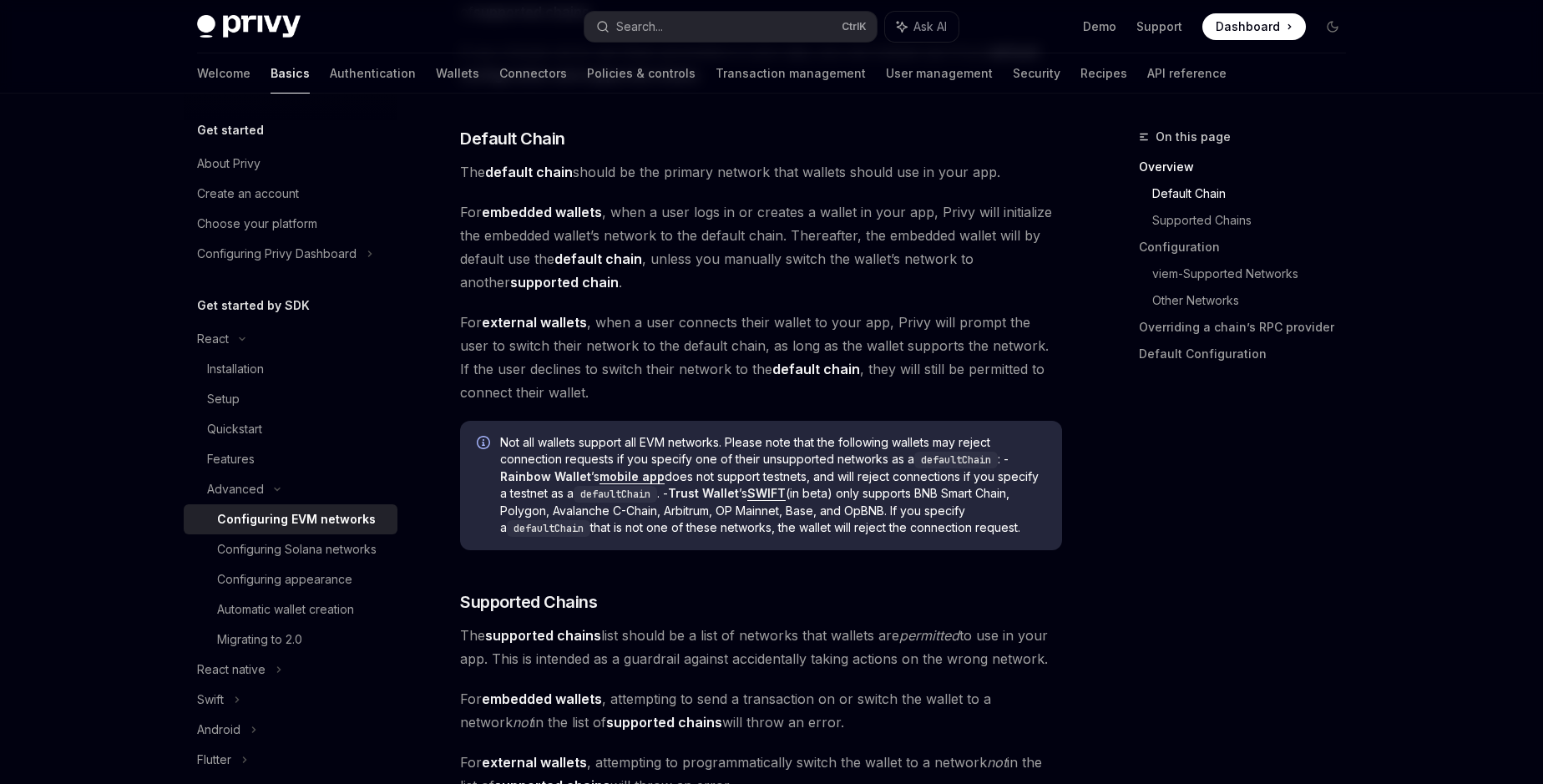
click at [708, 346] on span "For external wallets , when a user connects their wallet to your app, Privy wil…" at bounding box center [761, 357] width 602 height 94
click at [548, 444] on span "Not all wallets support all EVM networks. Please note that the following wallet…" at bounding box center [773, 485] width 545 height 102
click at [780, 446] on span "Not all wallets support all EVM networks. Please note that the following wallet…" at bounding box center [773, 485] width 545 height 102
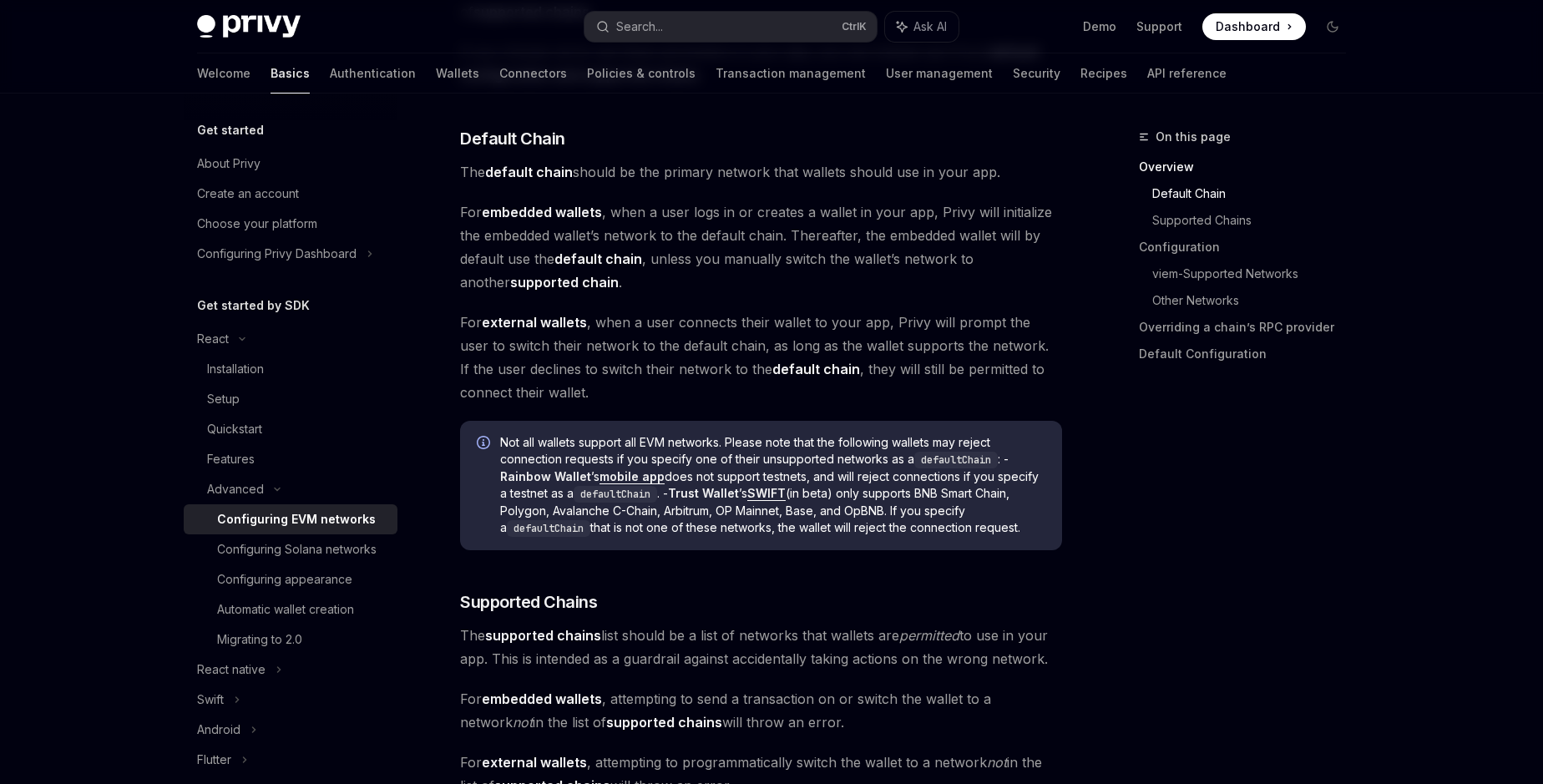
click at [803, 476] on span "Not all wallets support all EVM networks. Please note that the following wallet…" at bounding box center [773, 485] width 545 height 102
click at [551, 500] on span "Not all wallets support all EVM networks. Please note that the following wallet…" at bounding box center [773, 485] width 545 height 102
click at [790, 533] on span "Not all wallets support all EVM networks. Please note that the following wallet…" at bounding box center [773, 485] width 545 height 102
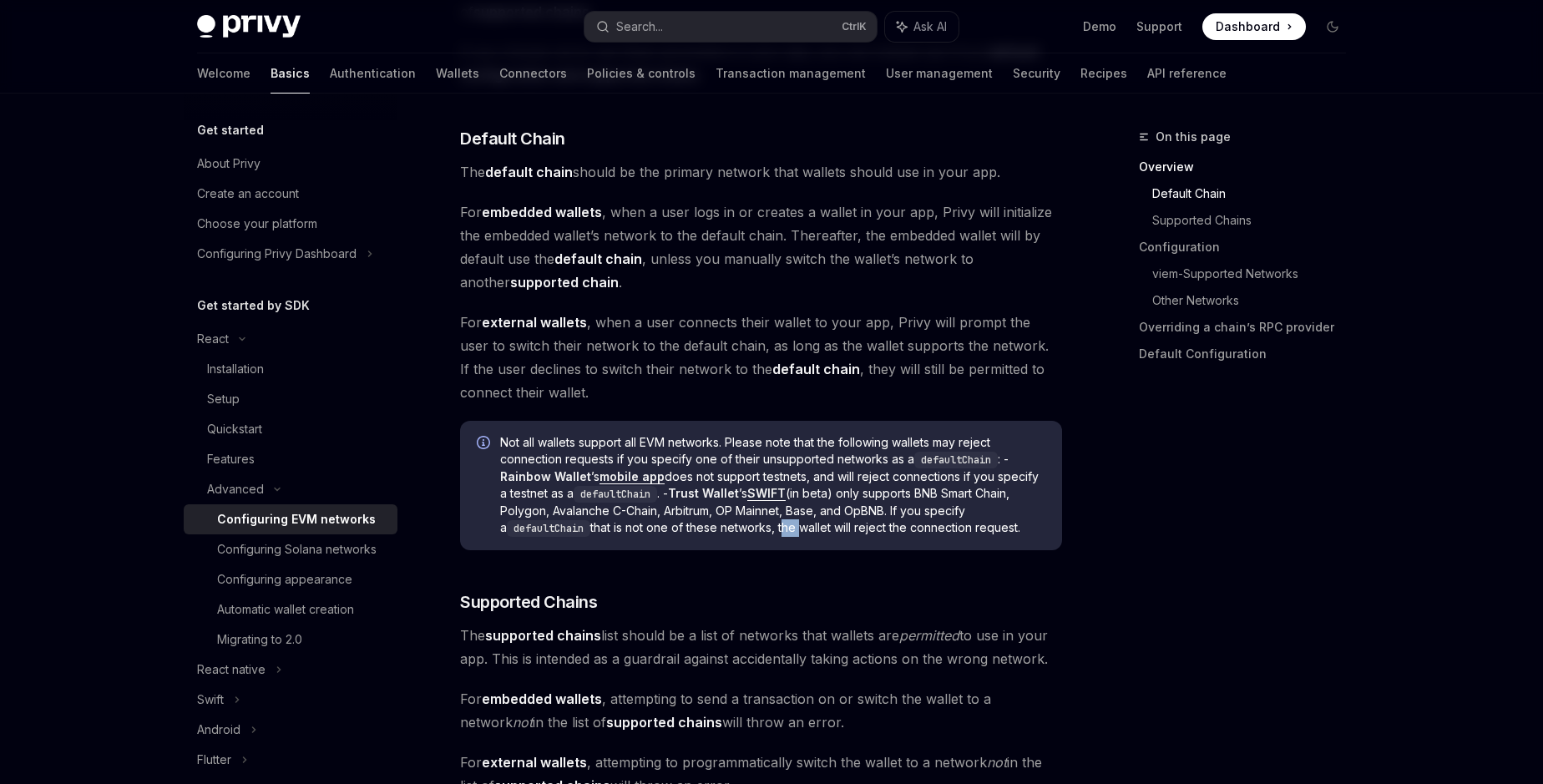
click at [790, 533] on span "Not all wallets support all EVM networks. Please note that the following wallet…" at bounding box center [773, 485] width 545 height 102
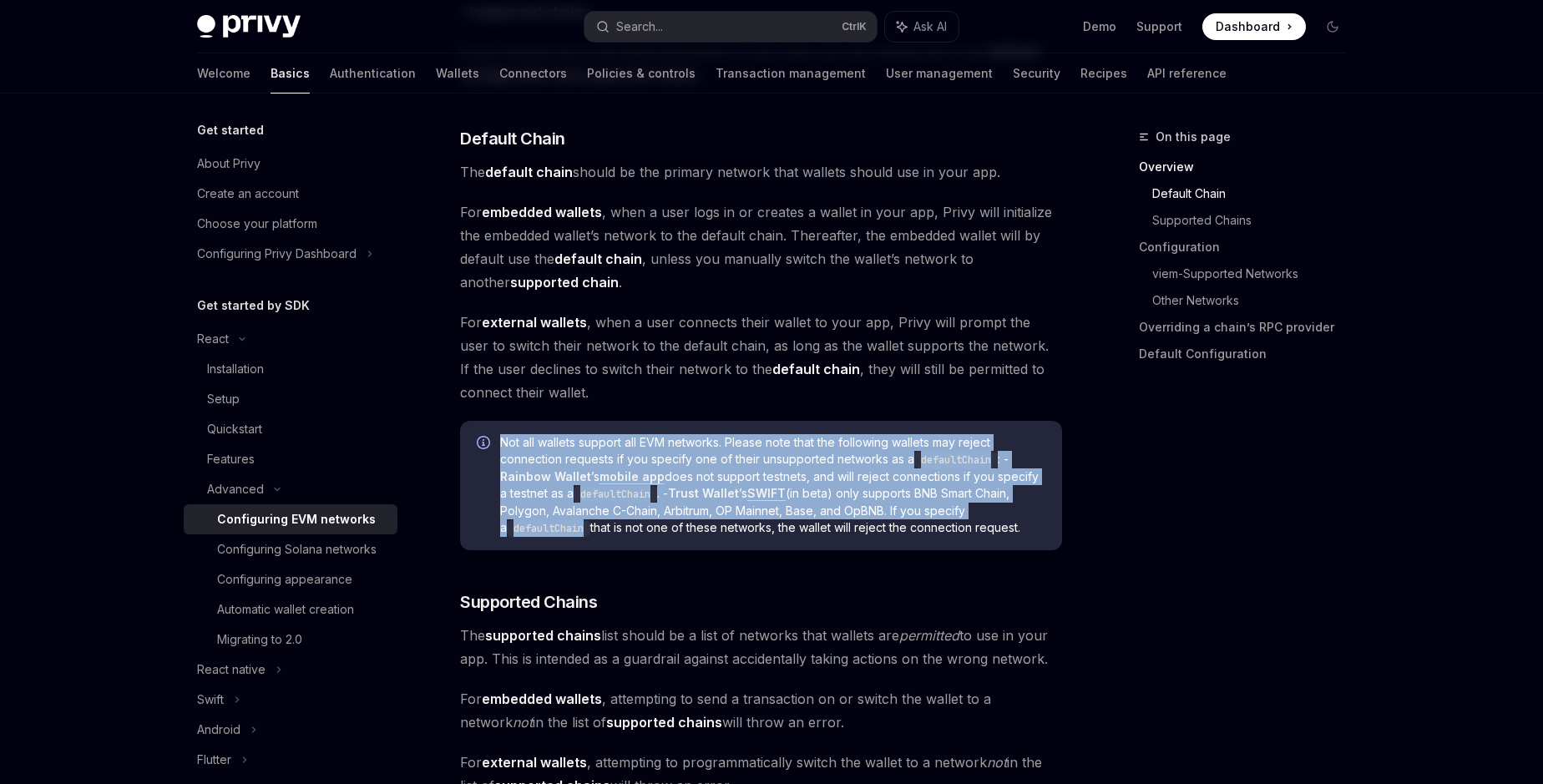
click at [790, 533] on span "Not all wallets support all EVM networks. Please note that the following wallet…" at bounding box center [773, 485] width 545 height 102
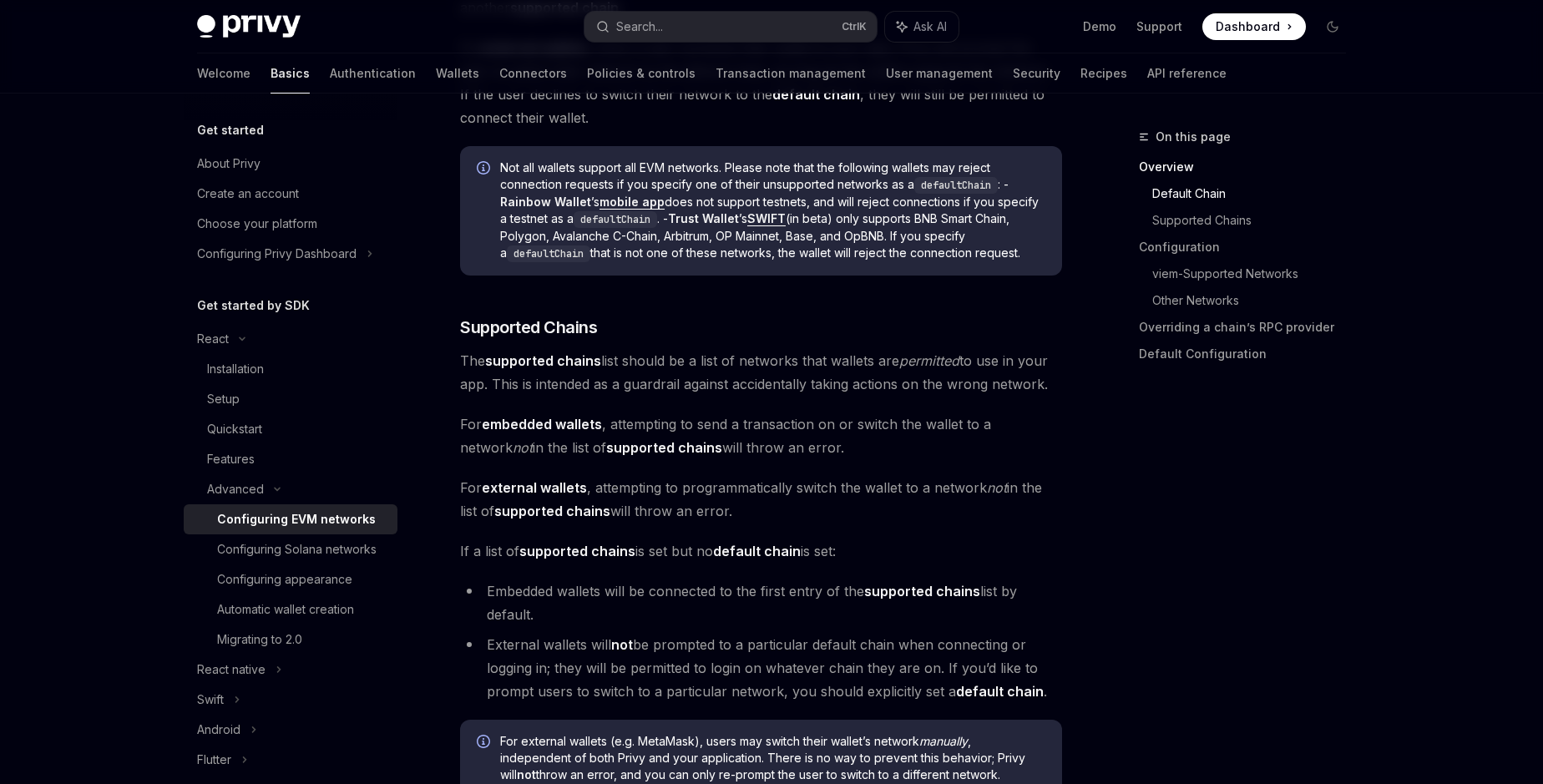
scroll to position [850, 0]
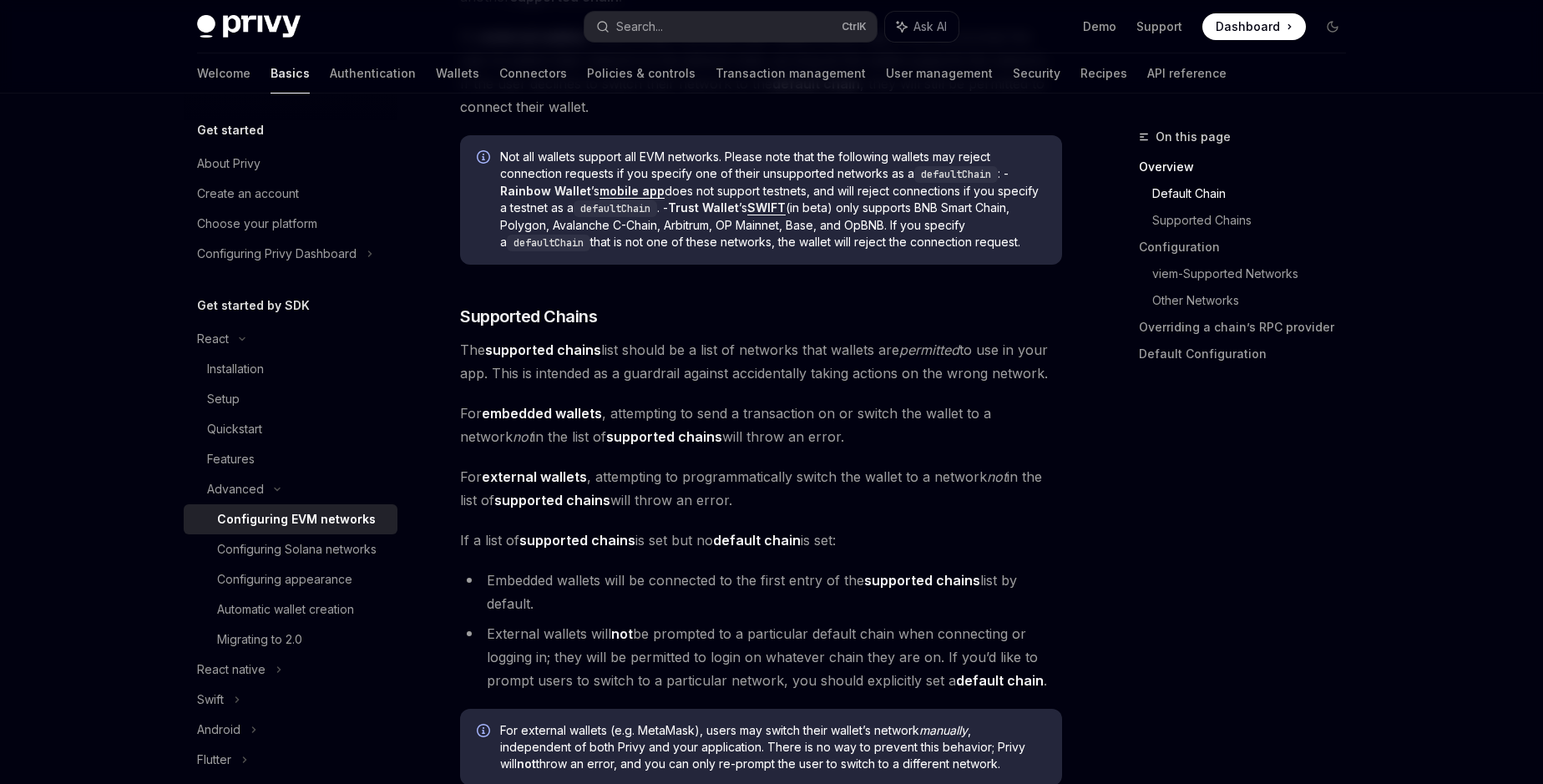
click at [728, 355] on span "The supported chains list should be a list of networks that wallets are permitt…" at bounding box center [761, 360] width 602 height 46
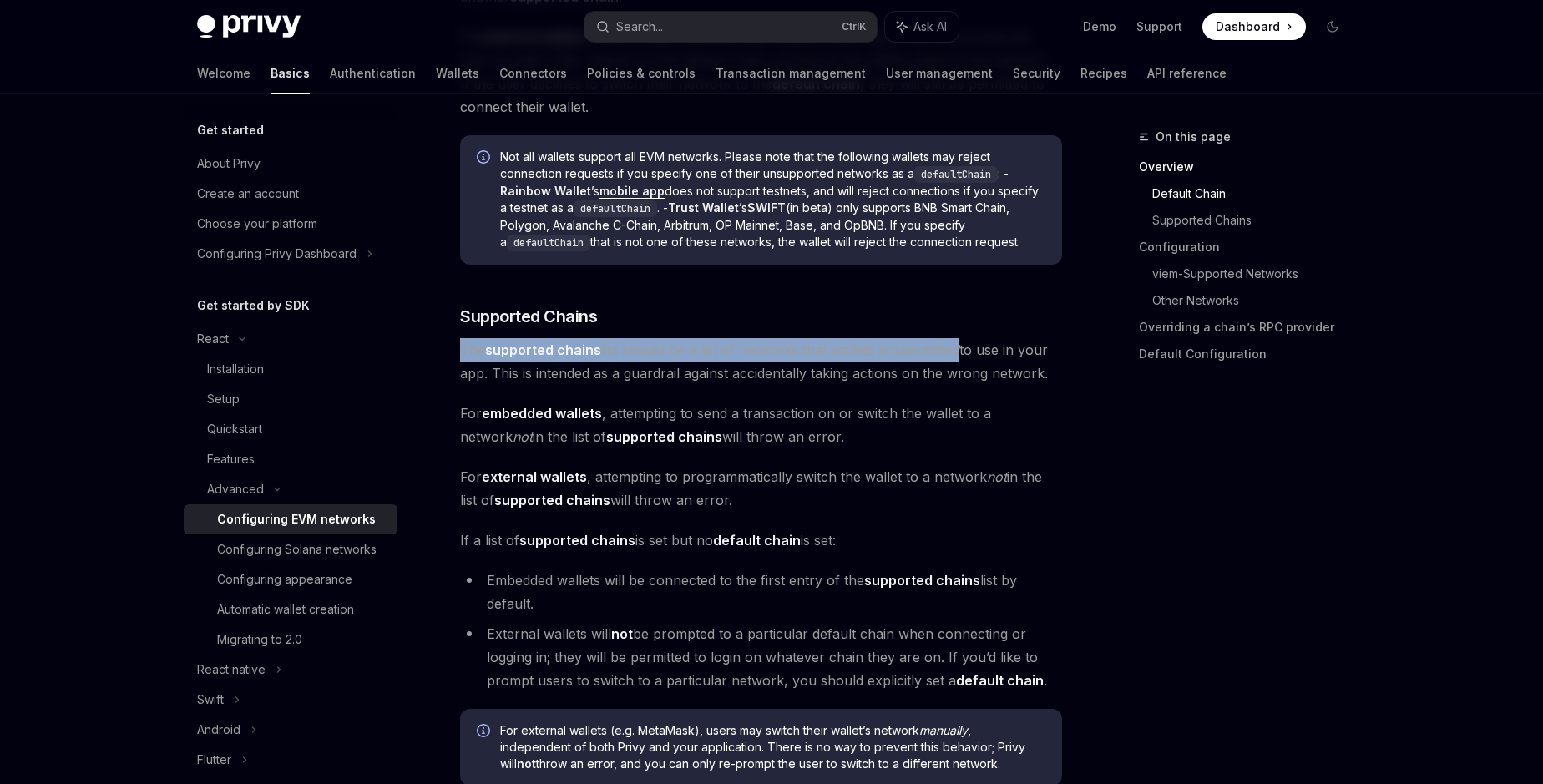
click at [728, 355] on span "The supported chains list should be a list of networks that wallets are permitt…" at bounding box center [761, 360] width 602 height 46
click at [514, 354] on strong "supported chains" at bounding box center [543, 349] width 116 height 17
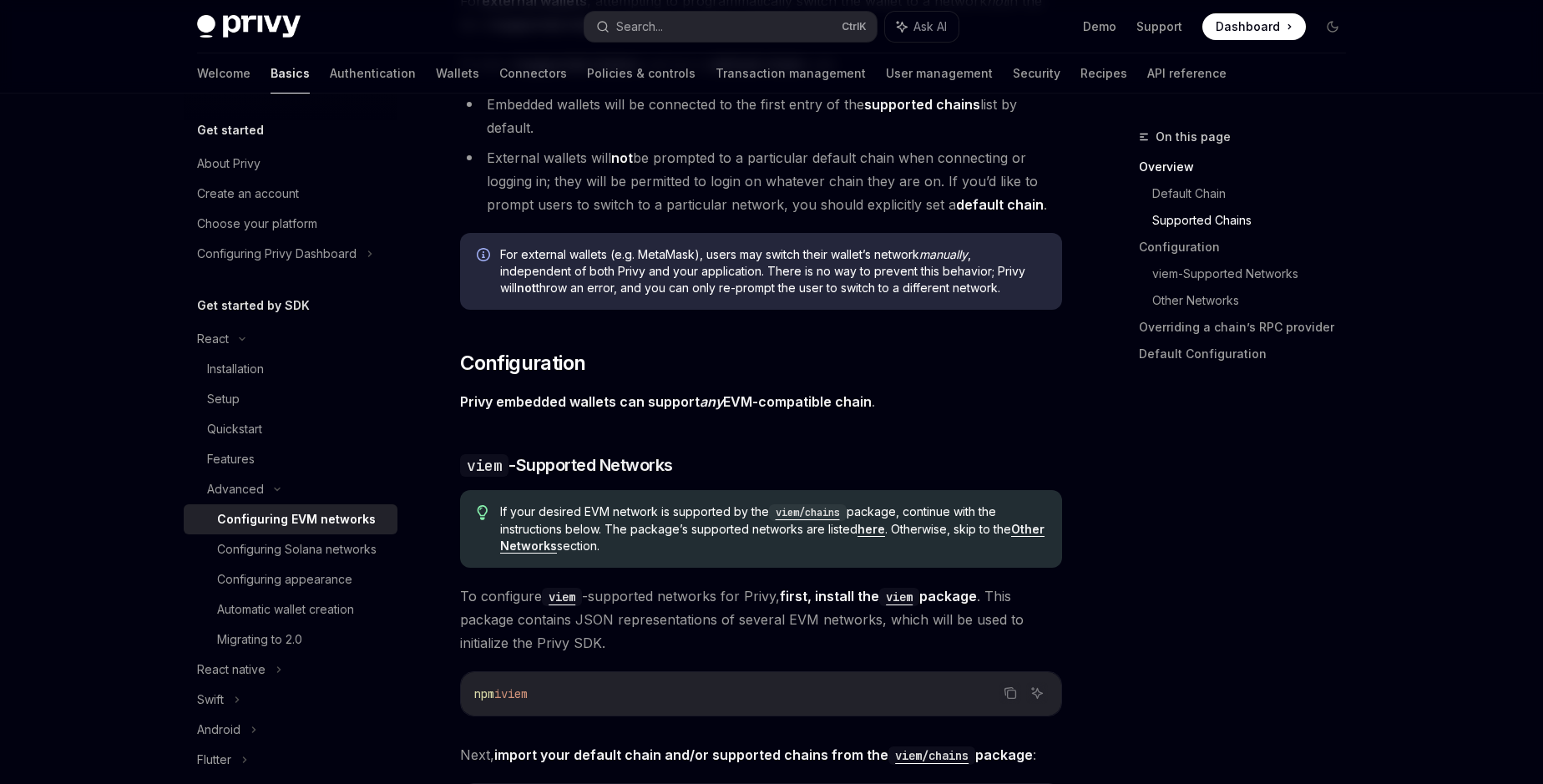
scroll to position [1421, 0]
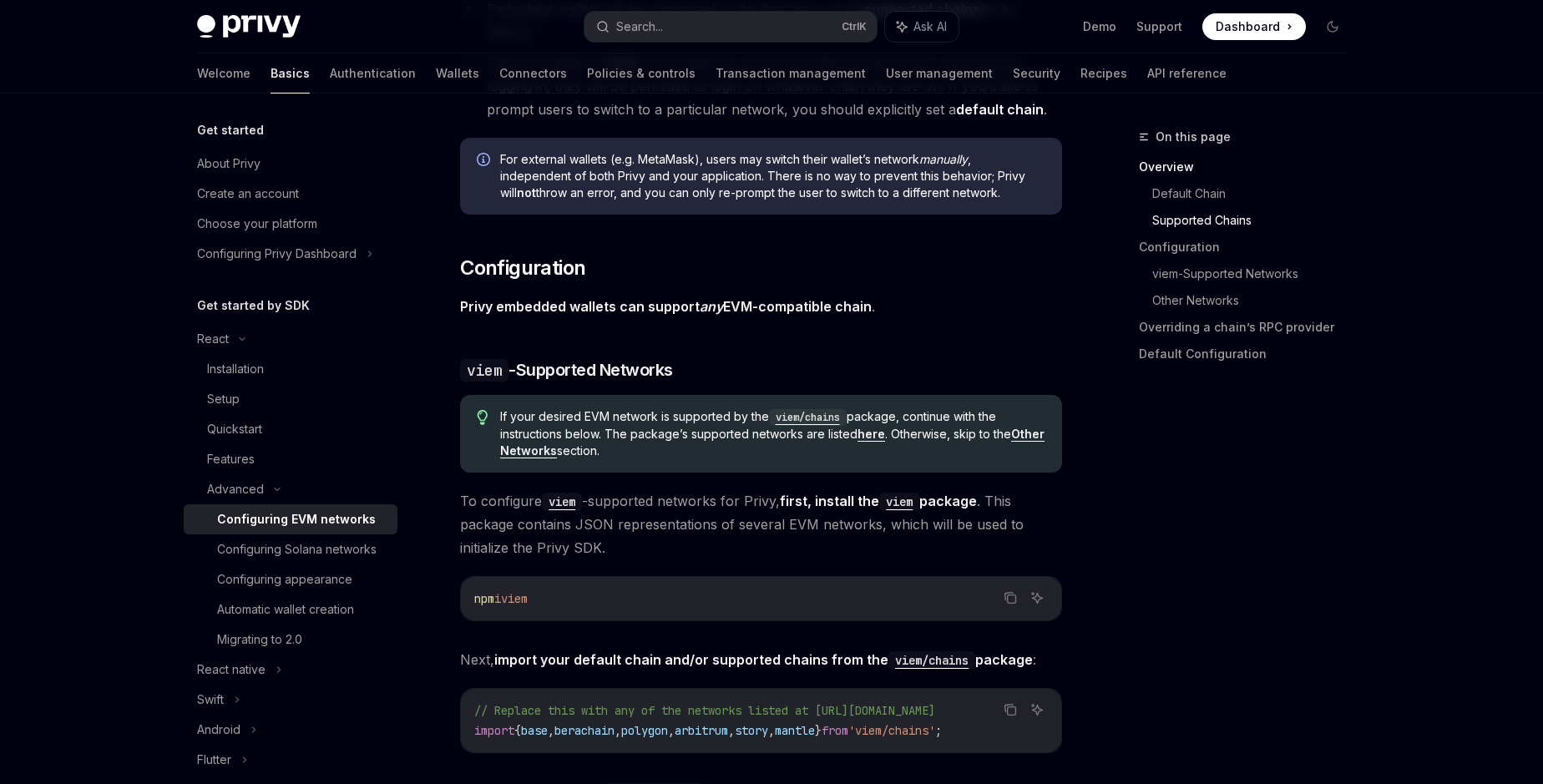
click at [572, 435] on span "If your desired EVM network is supported by the viem/chains package, continue w…" at bounding box center [773, 434] width 545 height 51
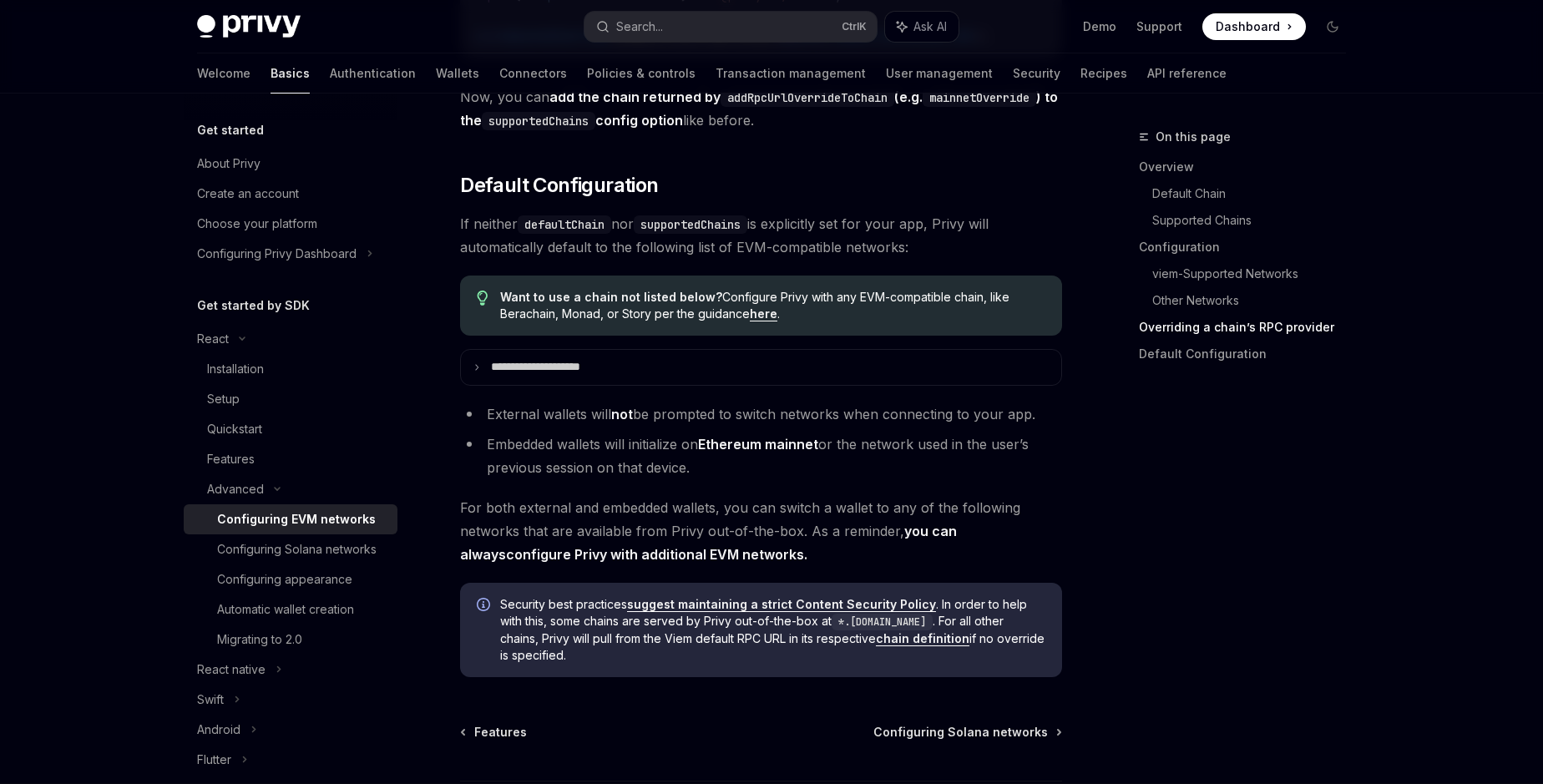
scroll to position [4086, 0]
click at [520, 372] on p "**********" at bounding box center [554, 366] width 127 height 15
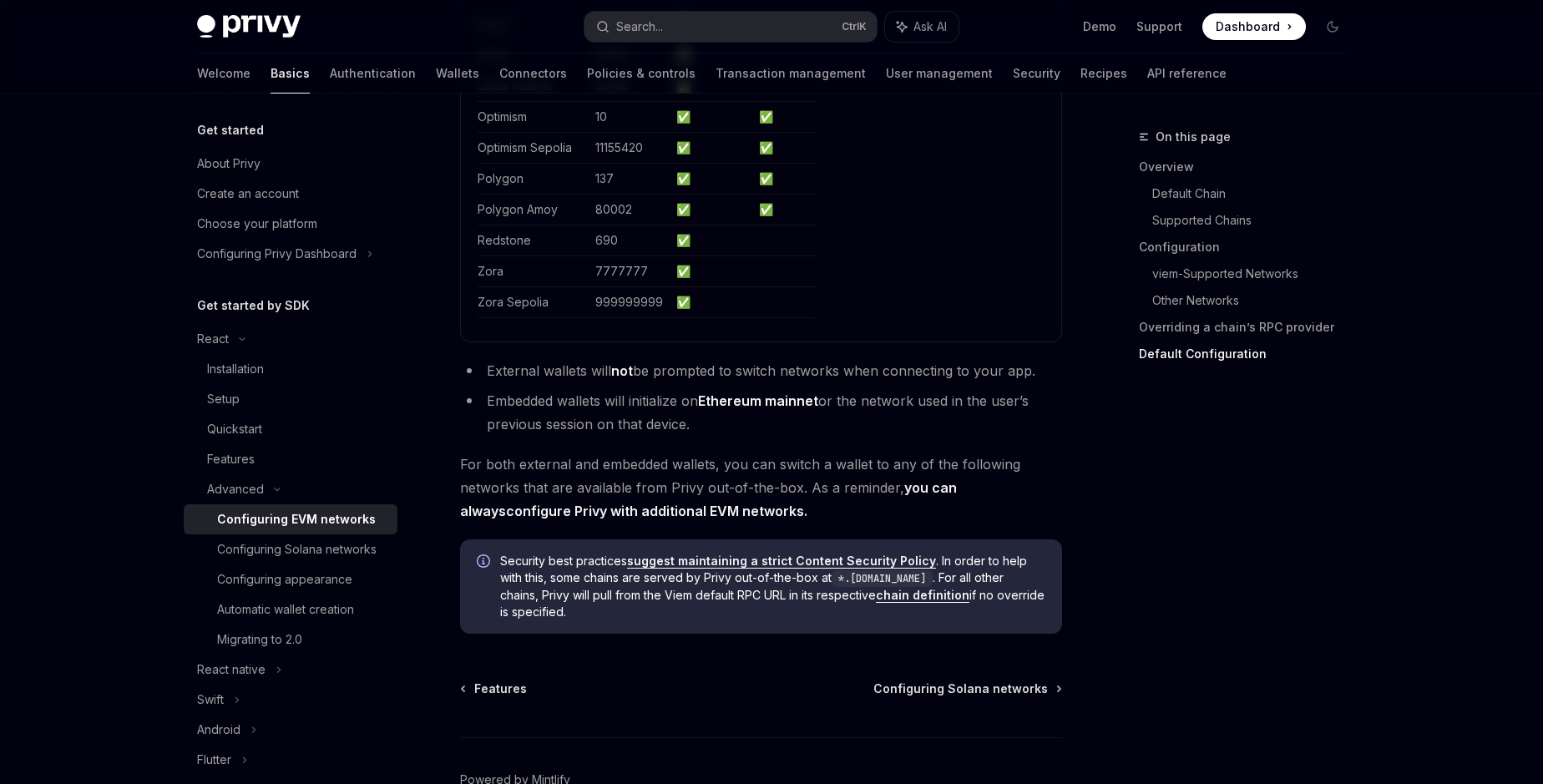
scroll to position [4943, 0]
click at [629, 421] on li "Embedded wallets will initialize on Ethereum mainnet or the network used in the…" at bounding box center [761, 411] width 602 height 46
click at [756, 415] on li "Embedded wallets will initialize on Ethereum mainnet or the network used in the…" at bounding box center [761, 411] width 602 height 46
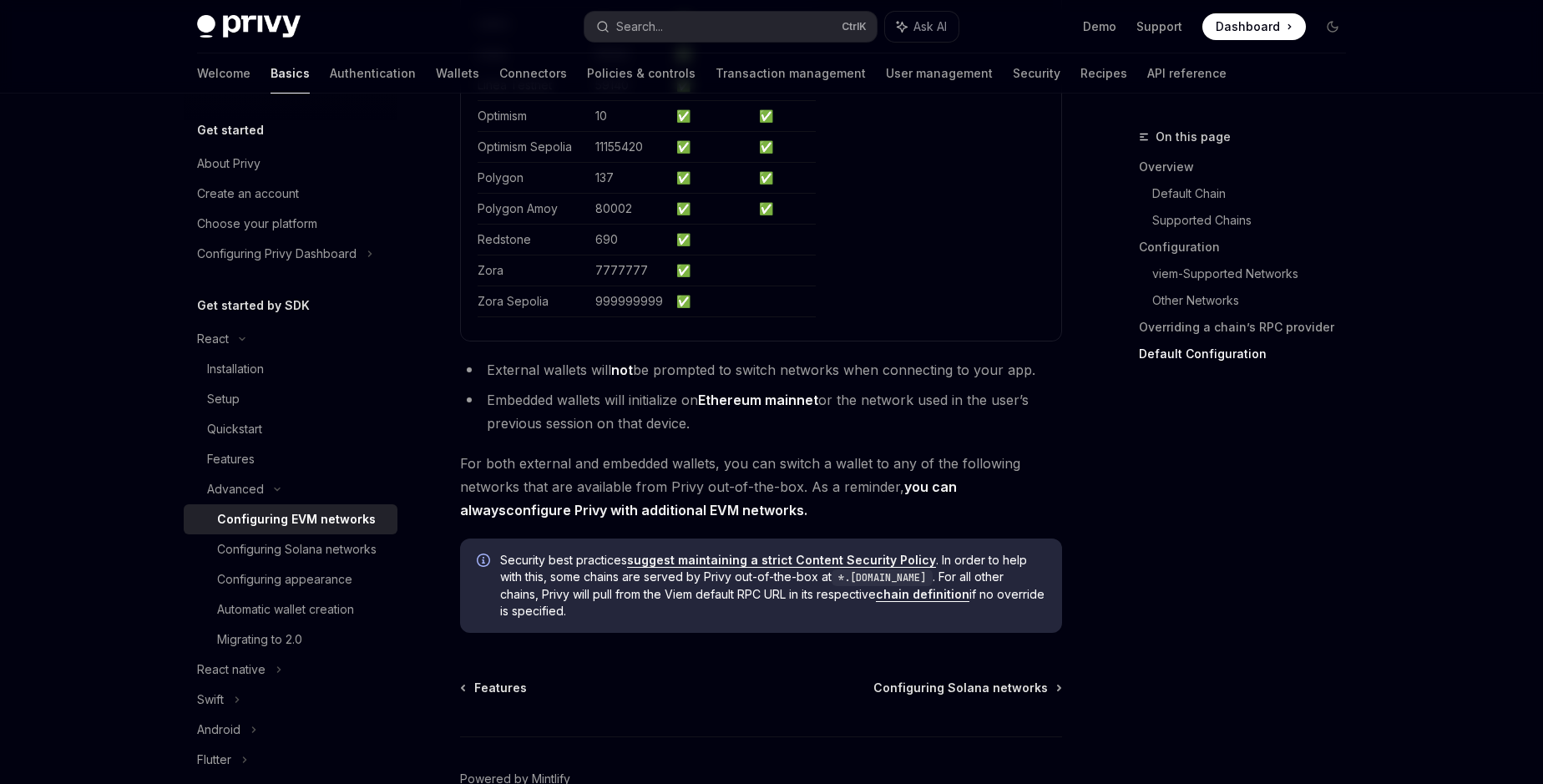
click at [631, 420] on li "Embedded wallets will initialize on Ethereum mainnet or the network used in the…" at bounding box center [761, 411] width 602 height 46
click at [555, 491] on span "For both external and embedded wallets, you can switch a wallet to any of the f…" at bounding box center [761, 486] width 602 height 70
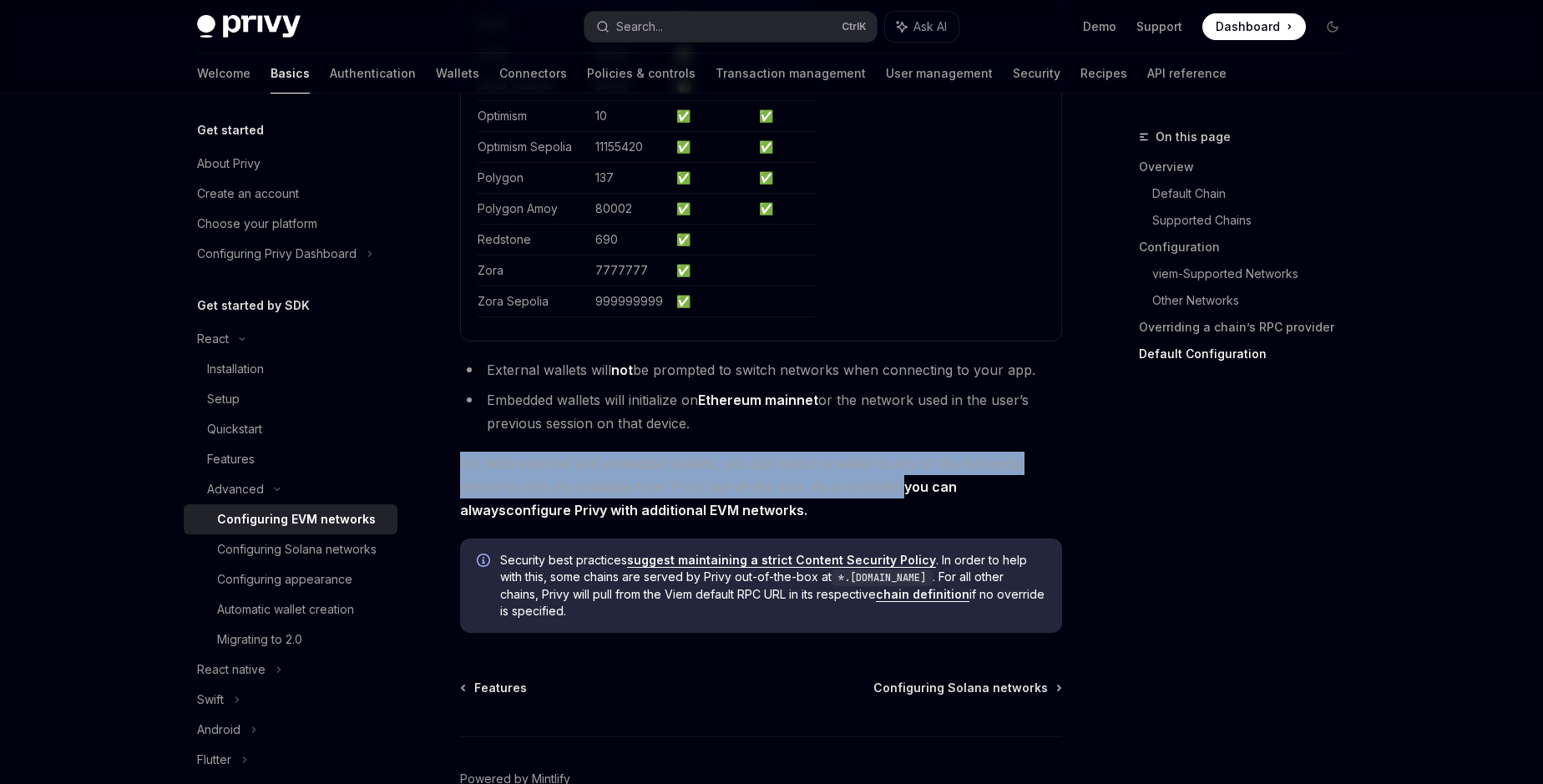
click at [555, 491] on span "For both external and embedded wallets, you can switch a wallet to any of the f…" at bounding box center [761, 486] width 602 height 70
click at [740, 476] on span "For both external and embedded wallets, you can switch a wallet to any of the f…" at bounding box center [761, 486] width 602 height 70
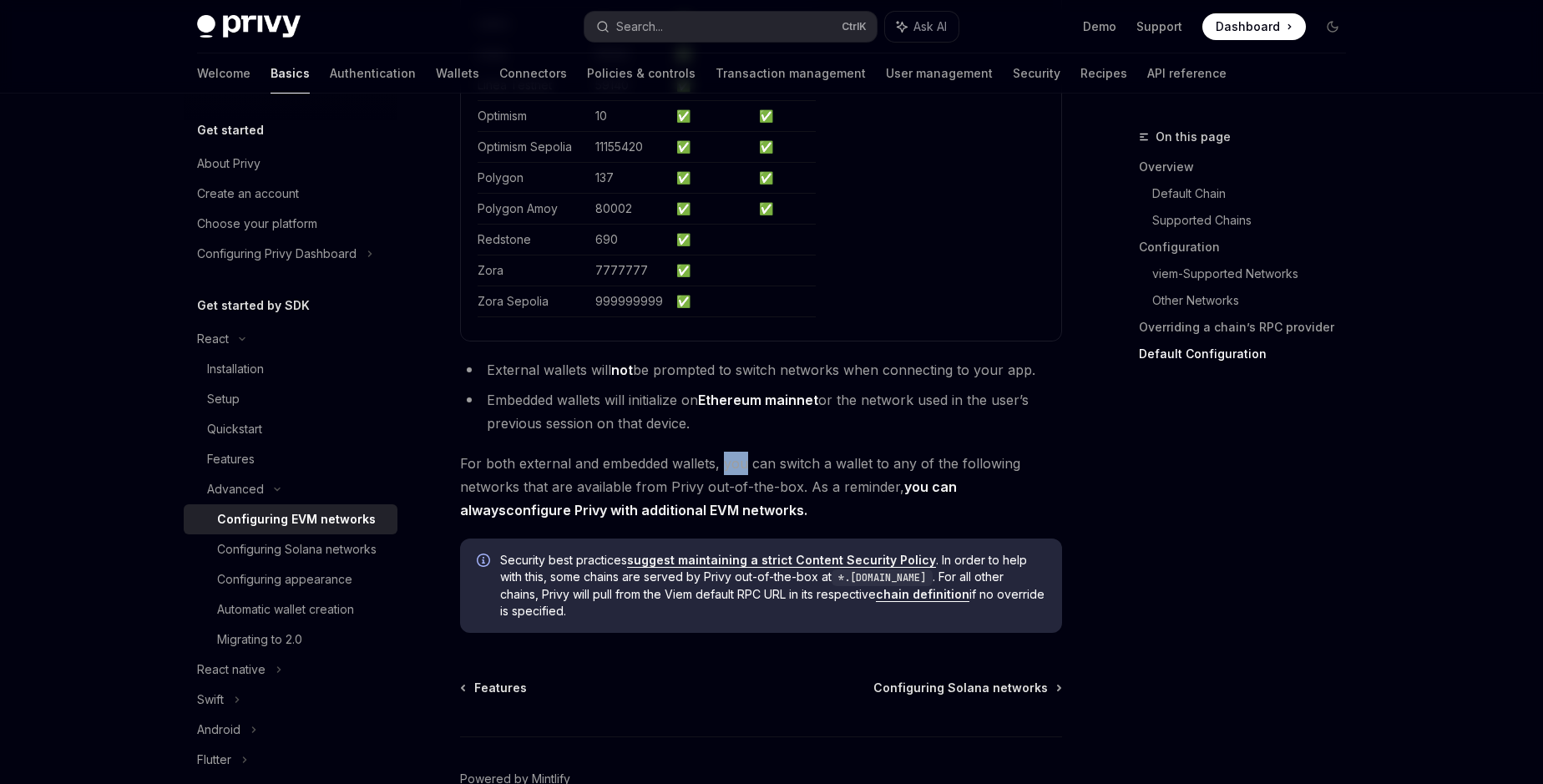
click at [740, 476] on span "For both external and embedded wallets, you can switch a wallet to any of the f…" at bounding box center [761, 486] width 602 height 70
click at [667, 462] on span "For both external and embedded wallets, you can switch a wallet to any of the f…" at bounding box center [761, 486] width 602 height 70
click at [589, 580] on span "Security best practices suggest maintaining a strict Content Security Policy . …" at bounding box center [773, 585] width 545 height 67
click at [595, 598] on span "Security best practices suggest maintaining a strict Content Security Policy . …" at bounding box center [773, 585] width 545 height 67
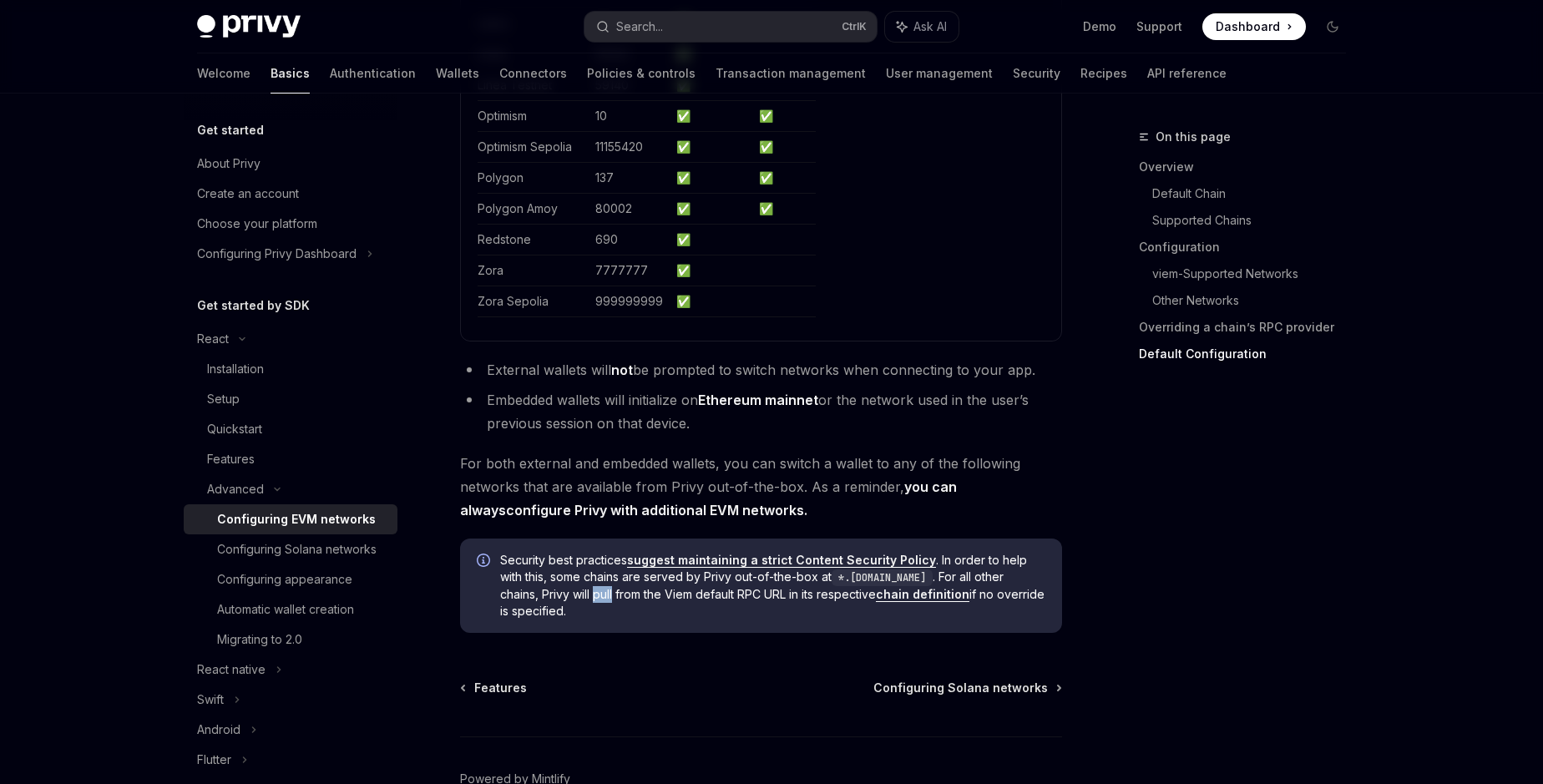
click at [595, 598] on span "Security best practices suggest maintaining a strict Content Security Policy . …" at bounding box center [773, 585] width 545 height 67
click at [728, 595] on span "Security best practices suggest maintaining a strict Content Security Policy . …" at bounding box center [773, 585] width 545 height 67
click at [829, 595] on span "Security best practices suggest maintaining a strict Content Security Policy . …" at bounding box center [773, 585] width 545 height 67
click at [946, 598] on link "chain definition" at bounding box center [922, 594] width 94 height 15
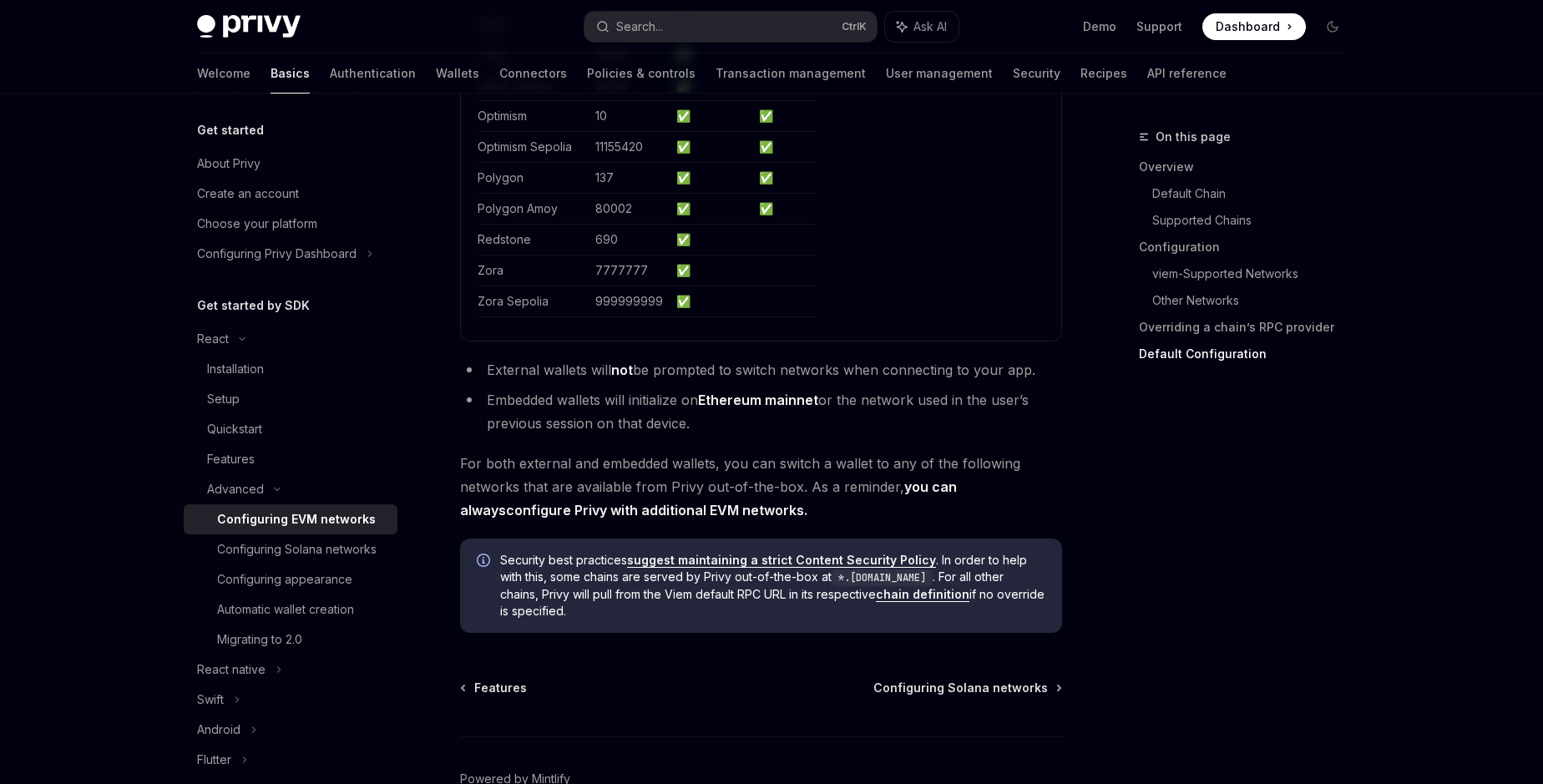
click at [1254, 492] on div "On this page Overview Default Chain Supported Chains Configuration viem-Support…" at bounding box center [1232, 455] width 254 height 657
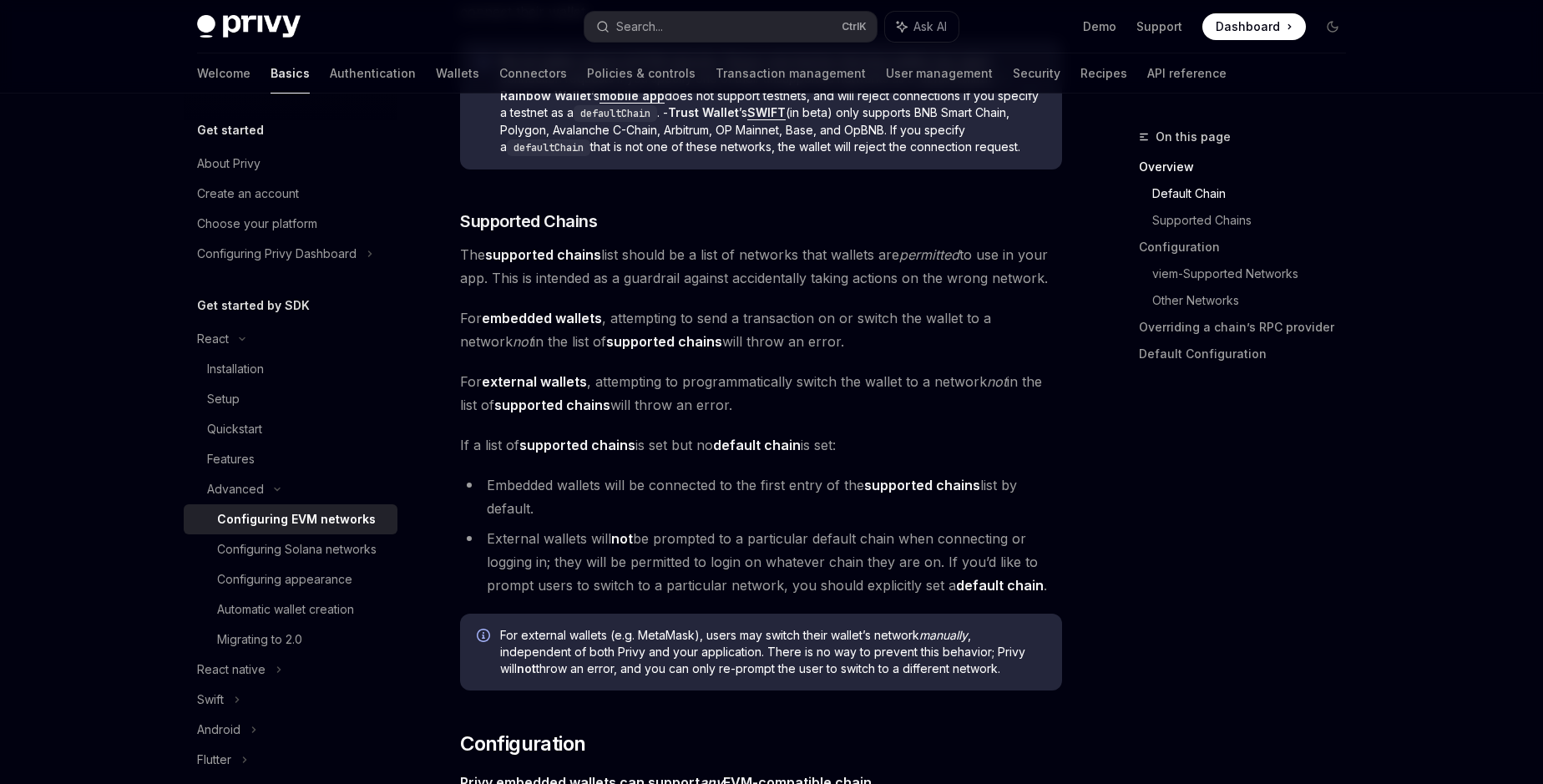
scroll to position [0, 0]
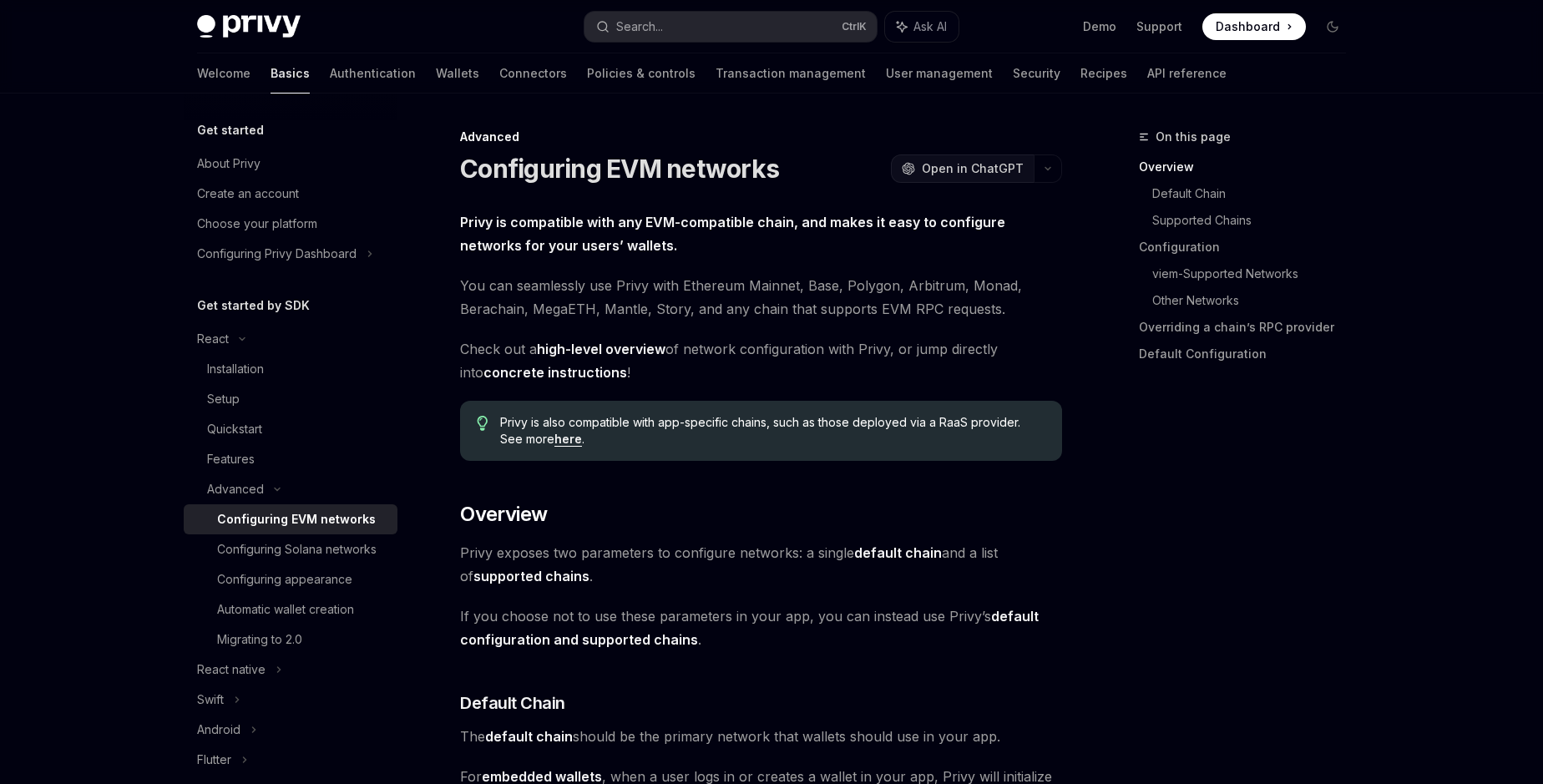
click at [947, 164] on span "Open in ChatGPT" at bounding box center [972, 168] width 102 height 17
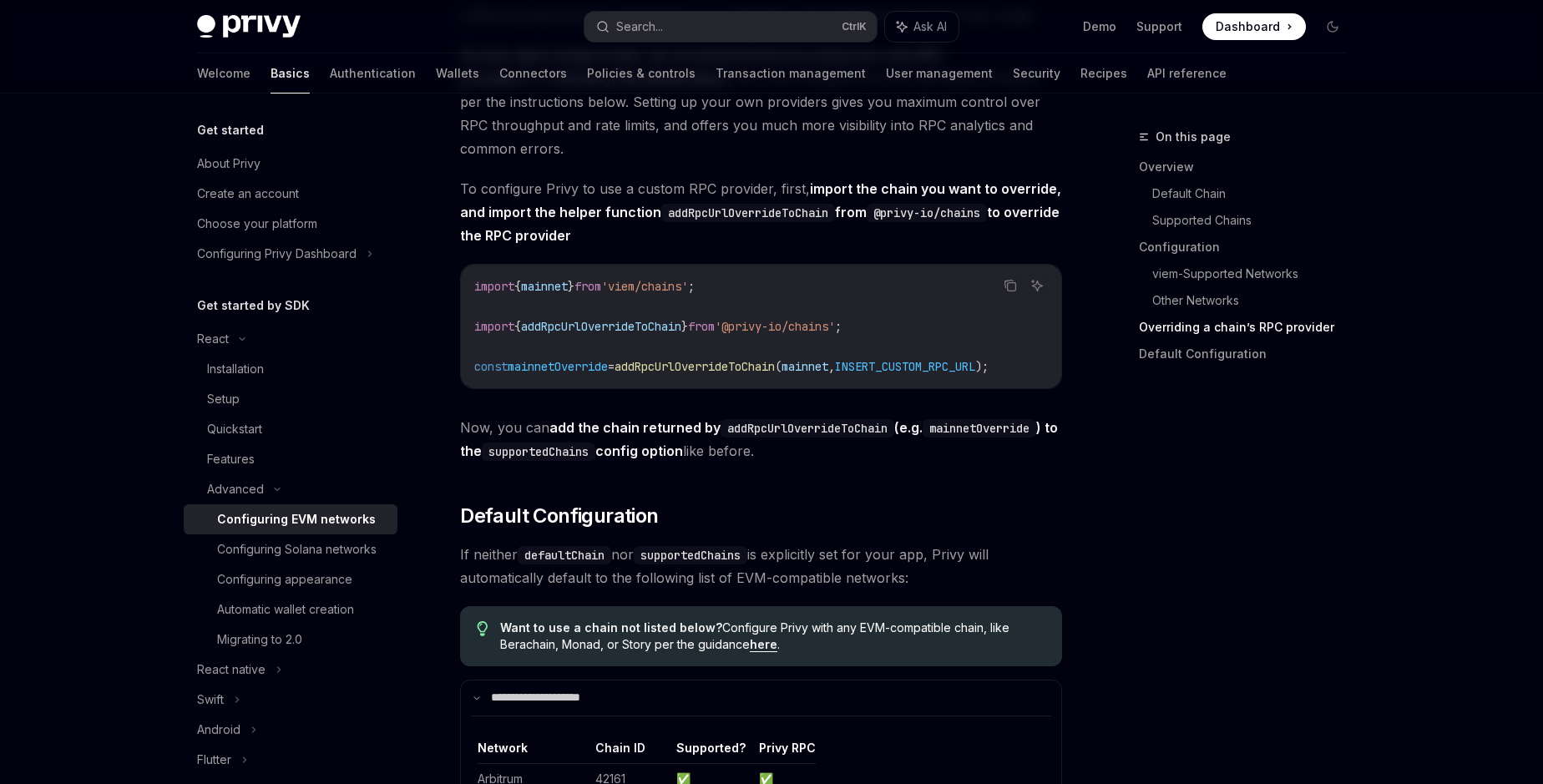
scroll to position [3712, 0]
